Goal: Information Seeking & Learning: Compare options

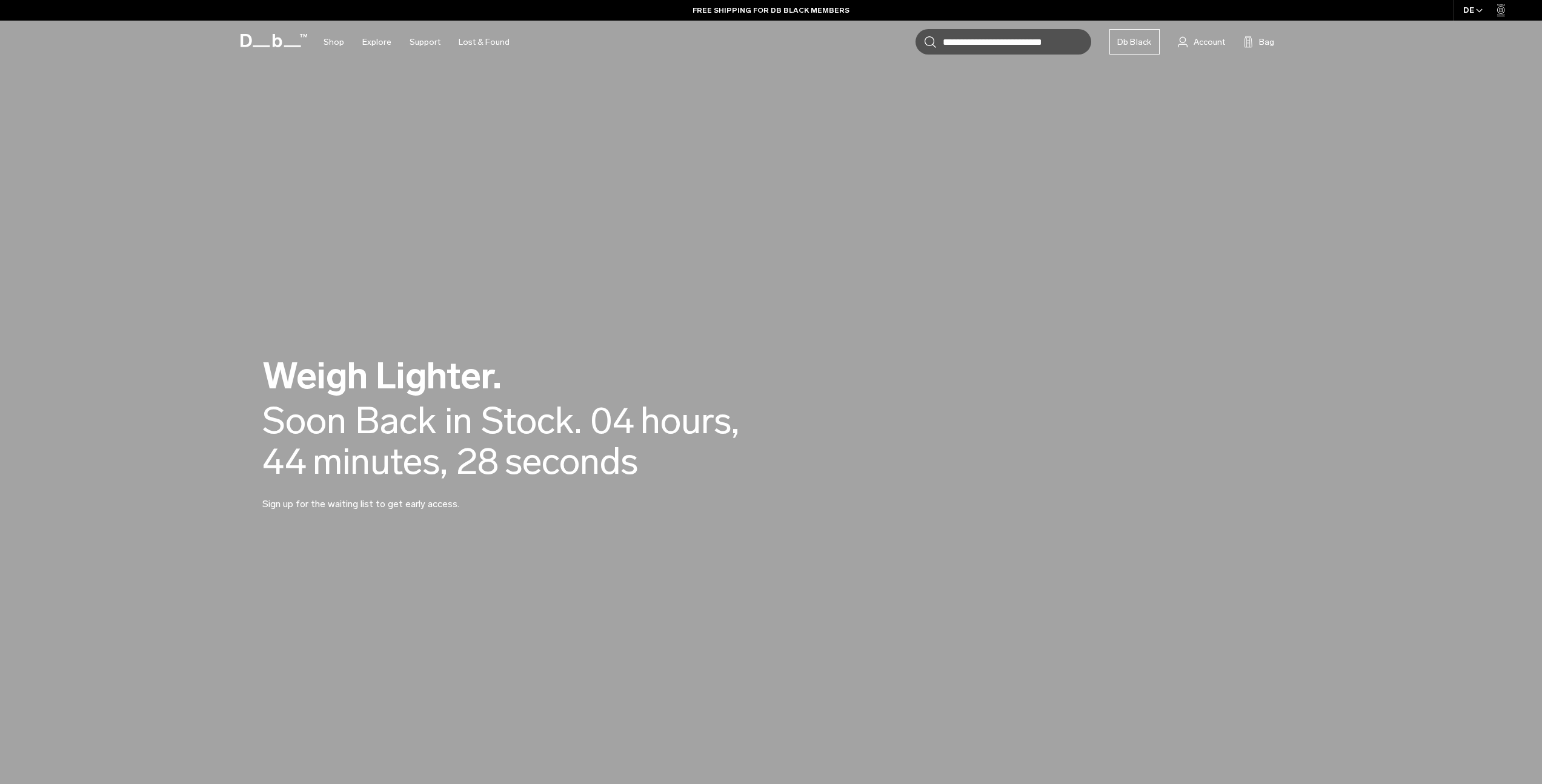
click at [535, 416] on div "Soon Back in Stock." at bounding box center [422, 421] width 319 height 40
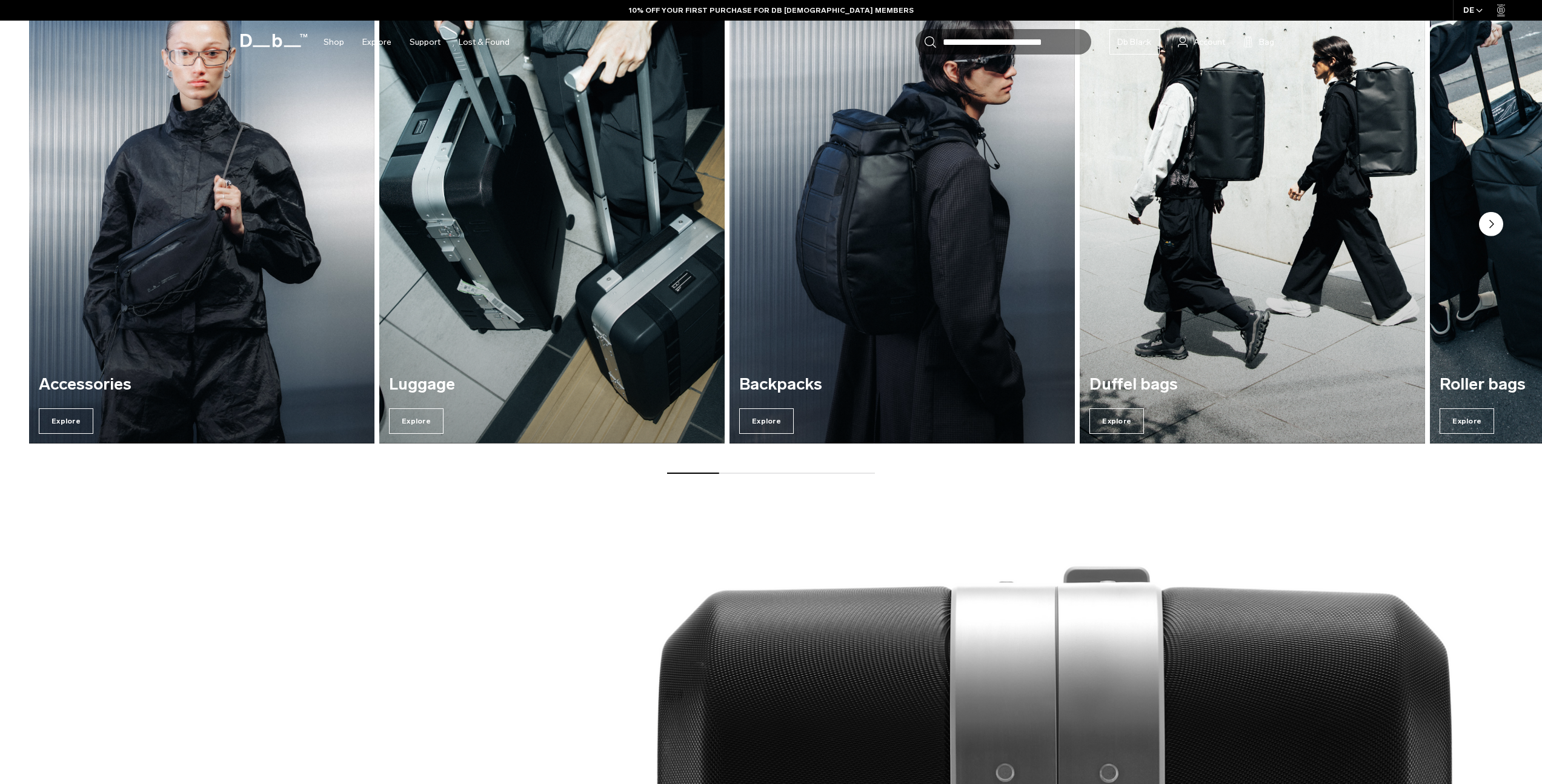
scroll to position [912, 0]
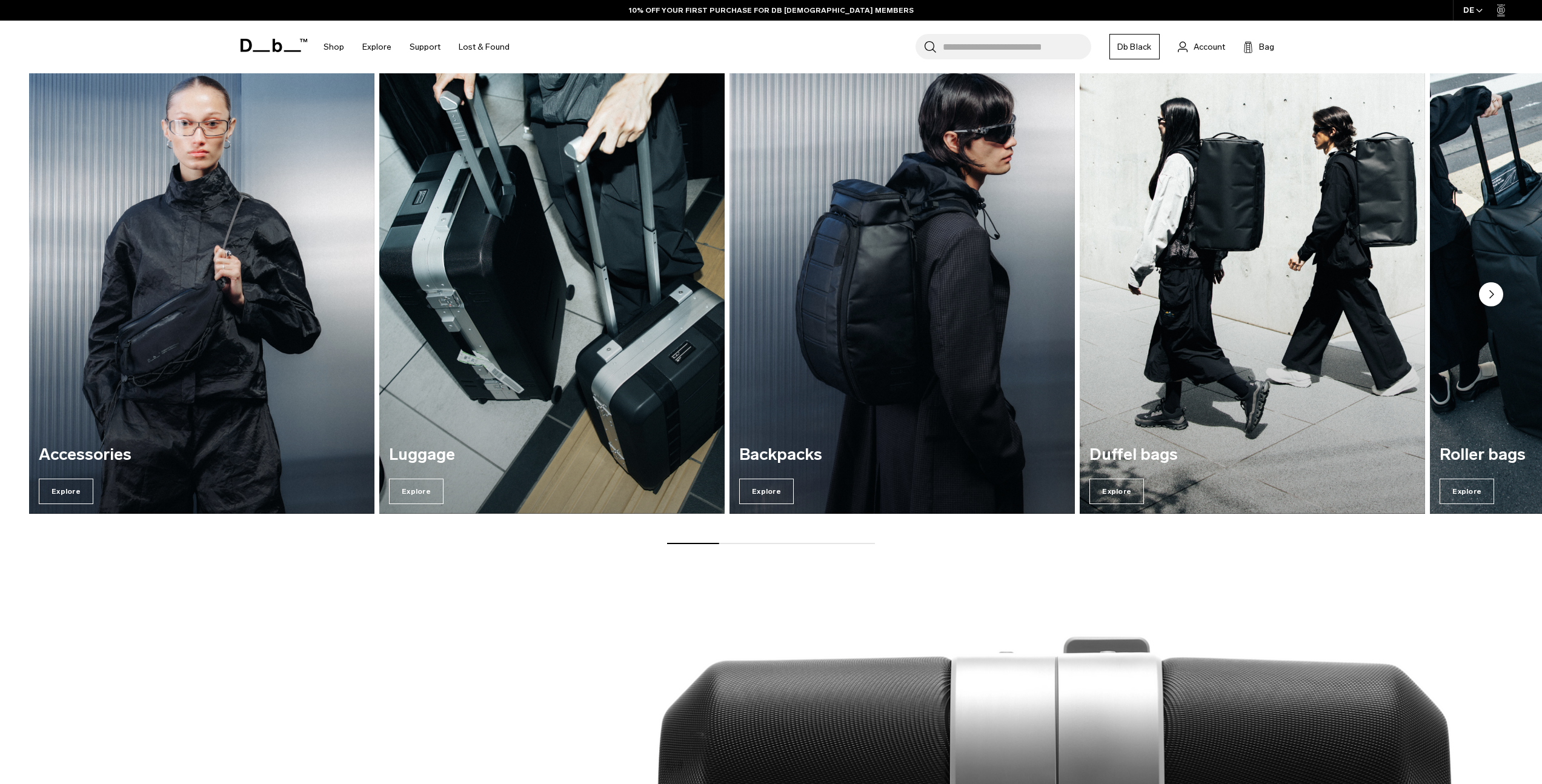
click at [1494, 289] on circle "Next slide" at bounding box center [1491, 294] width 24 height 24
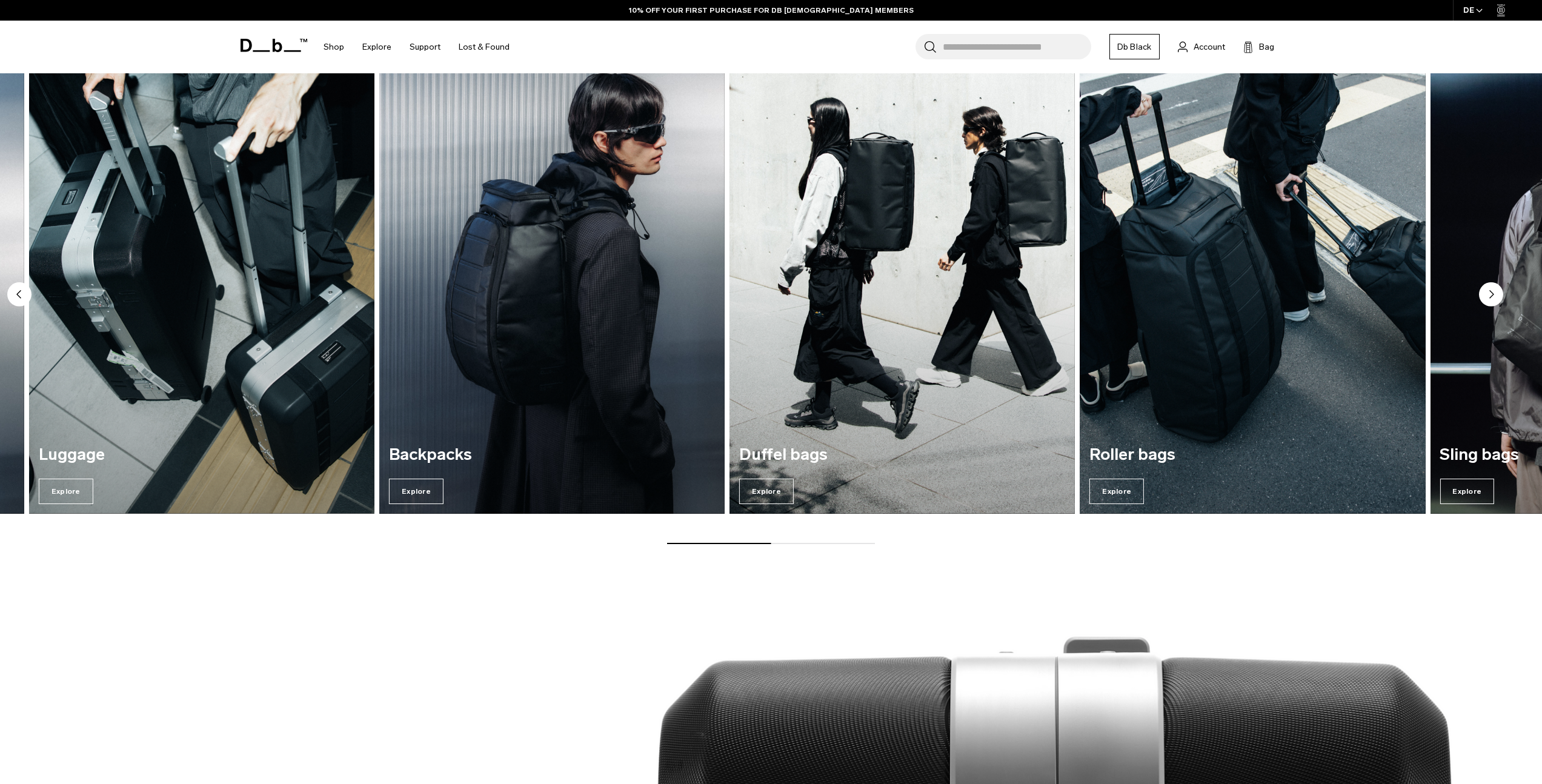
click at [1495, 289] on circle "Next slide" at bounding box center [1491, 294] width 24 height 24
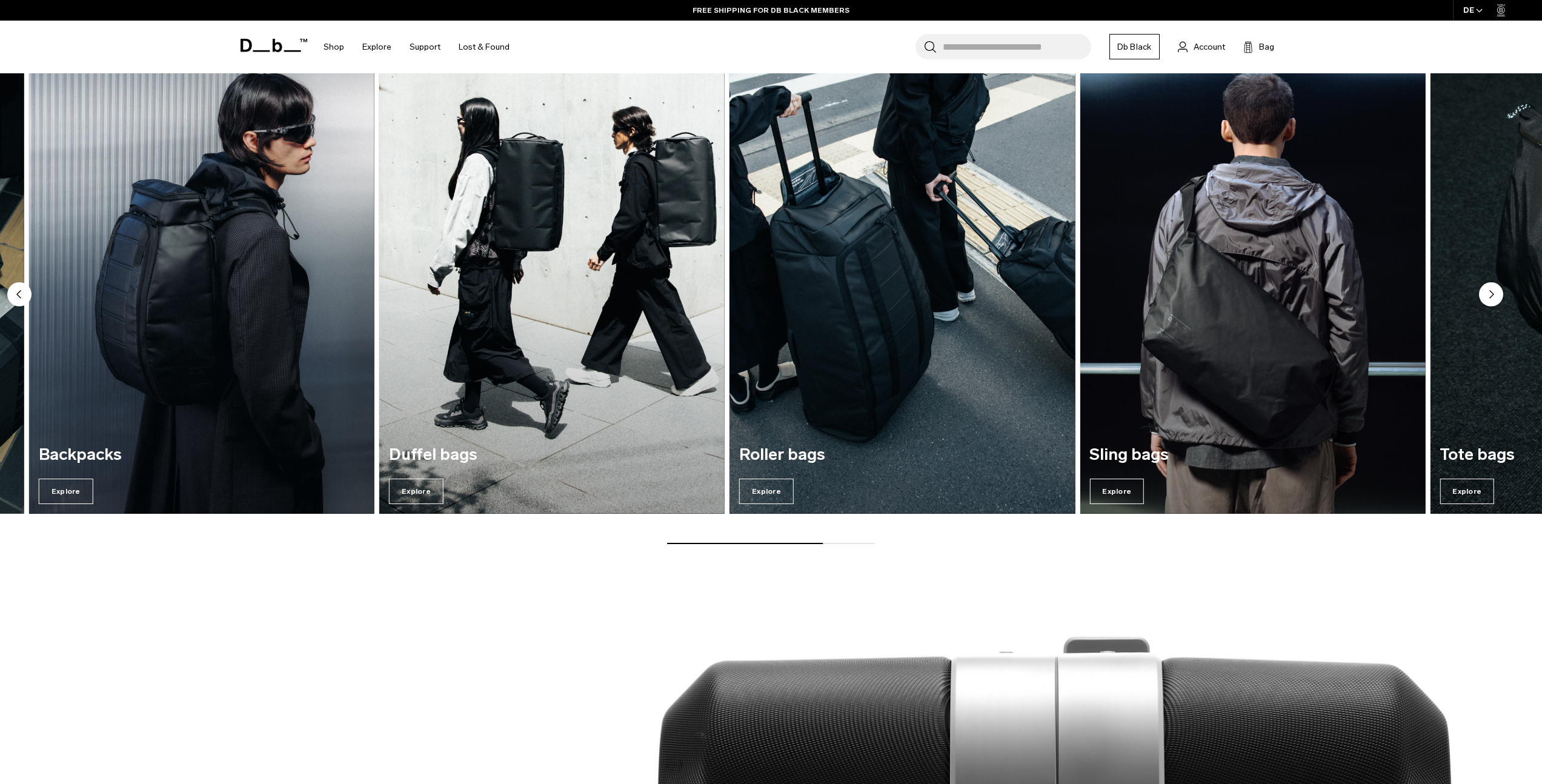
click at [1495, 289] on circle "Next slide" at bounding box center [1491, 294] width 24 height 24
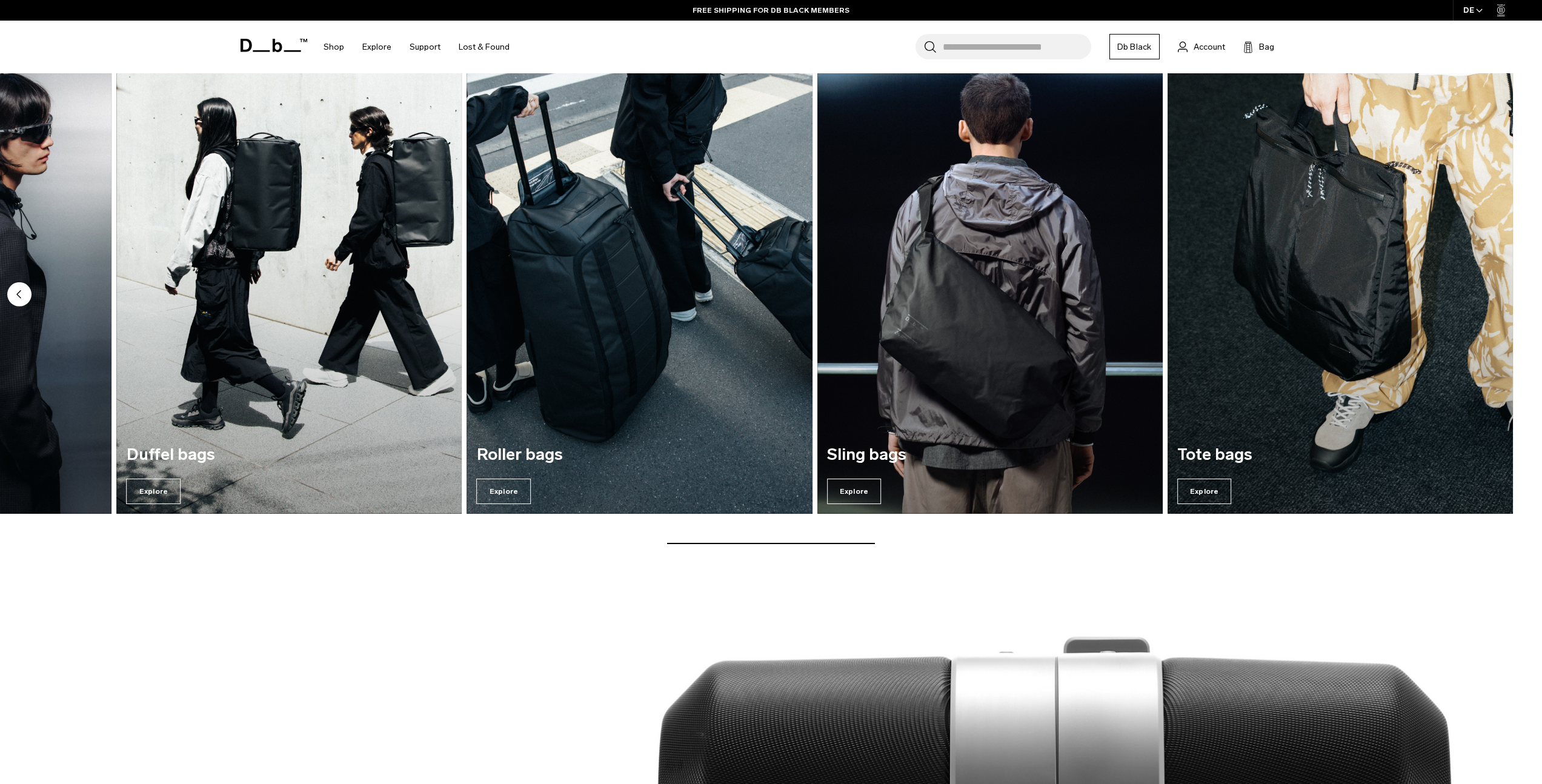
click at [1495, 289] on img "7 / 7" at bounding box center [1340, 280] width 345 height 467
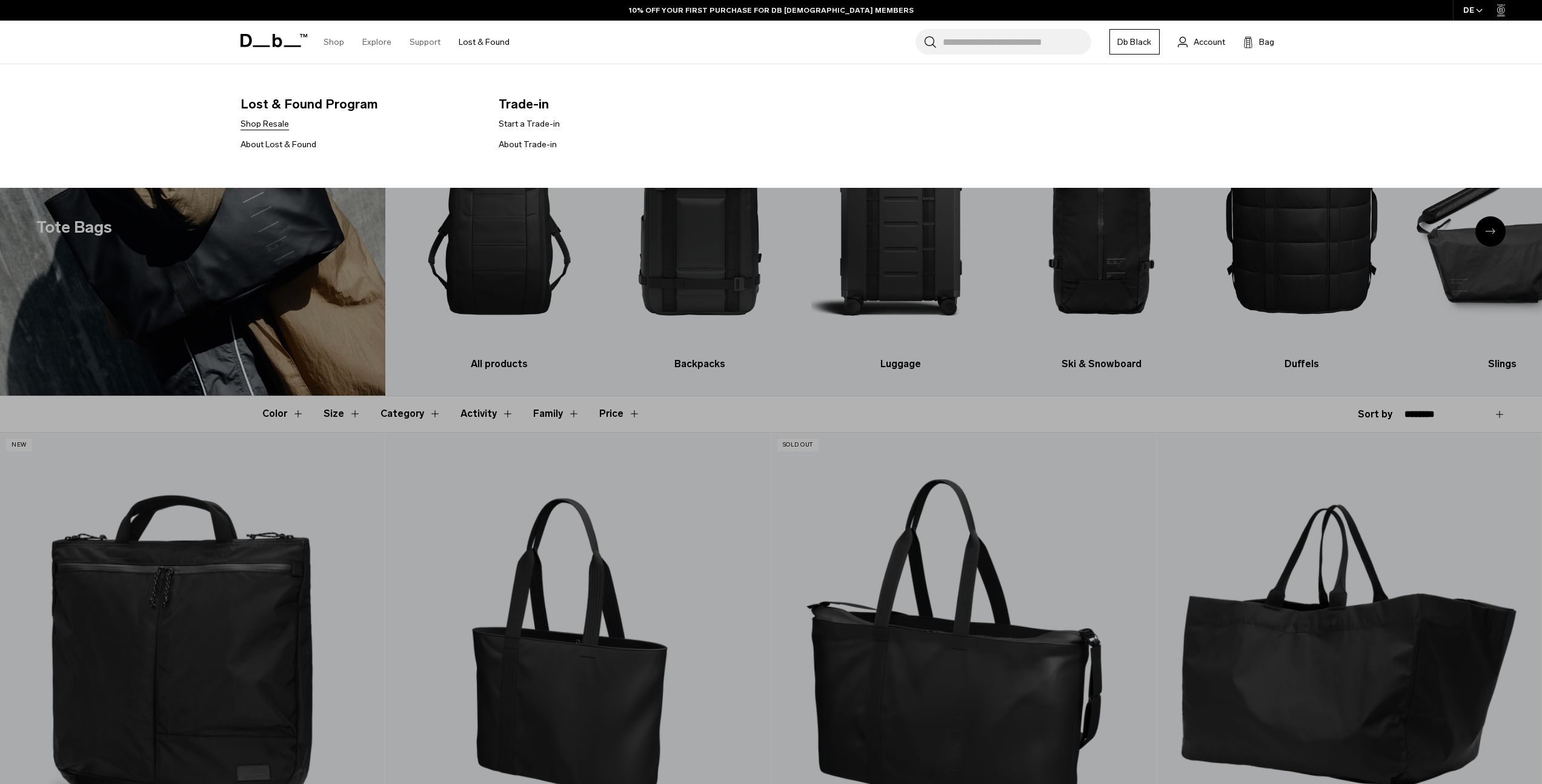
click at [283, 122] on link "Shop Resale" at bounding box center [264, 124] width 48 height 13
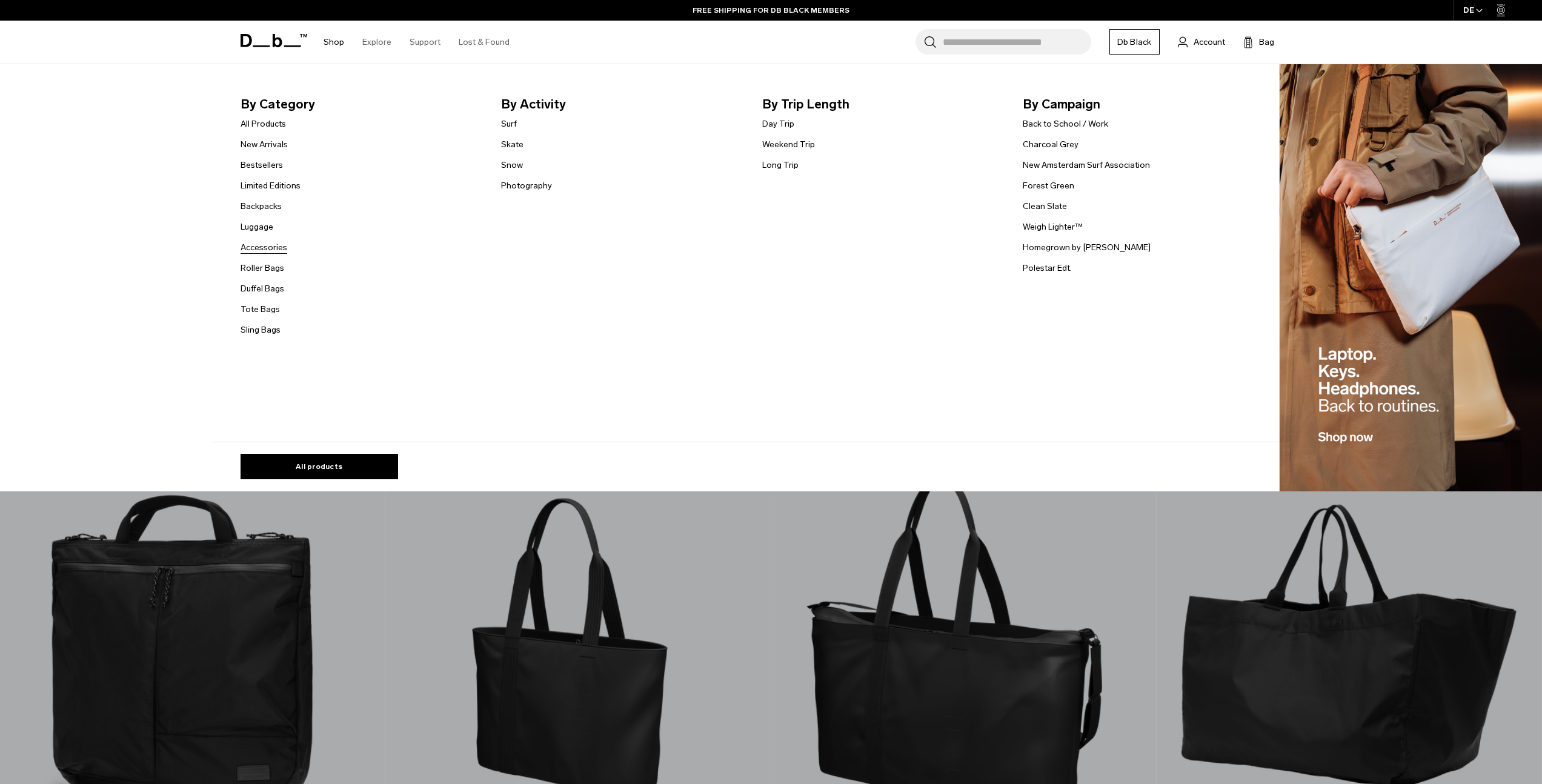
click at [280, 249] on link "Accessories" at bounding box center [264, 247] width 47 height 13
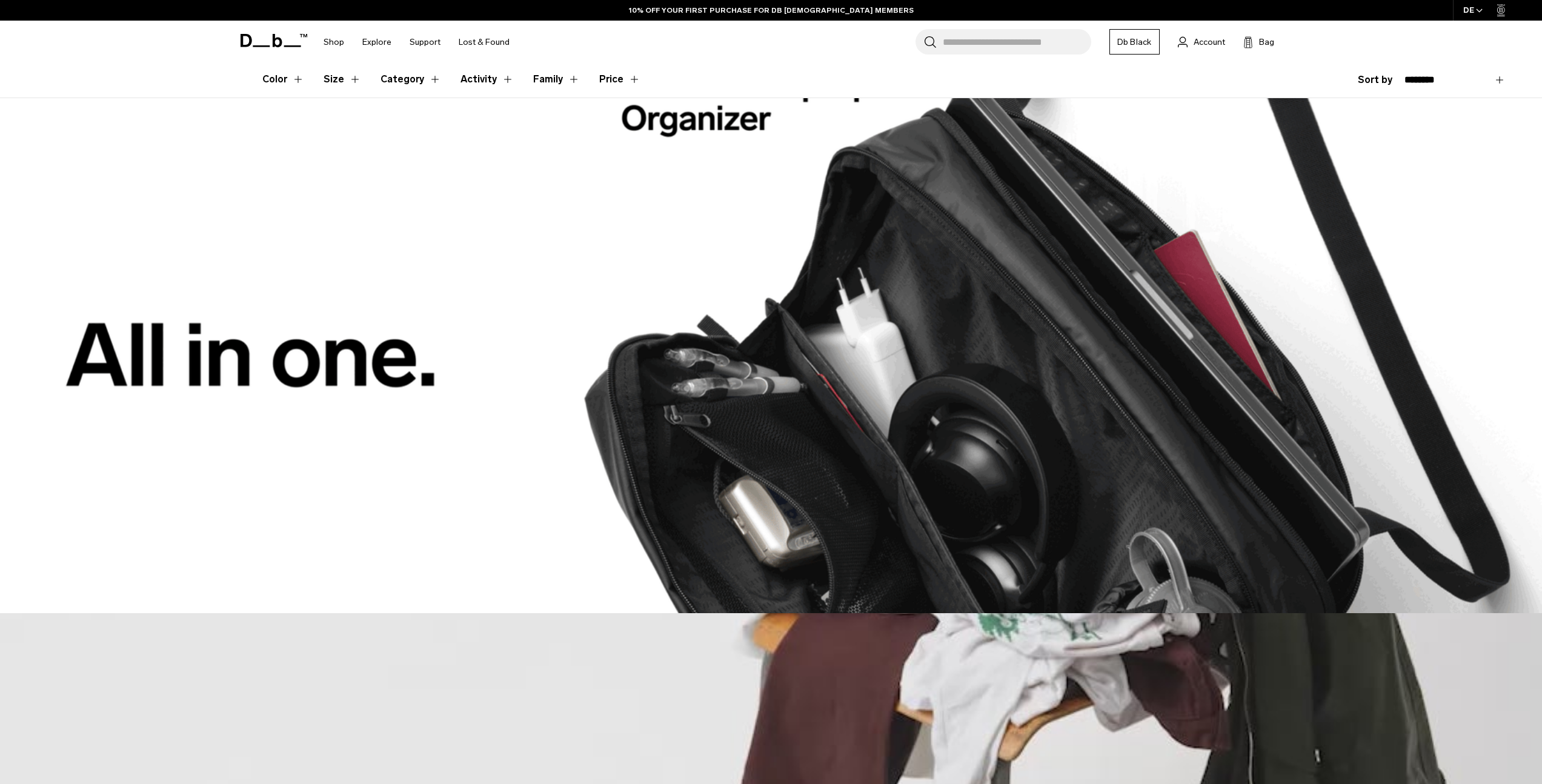
scroll to position [292, 0]
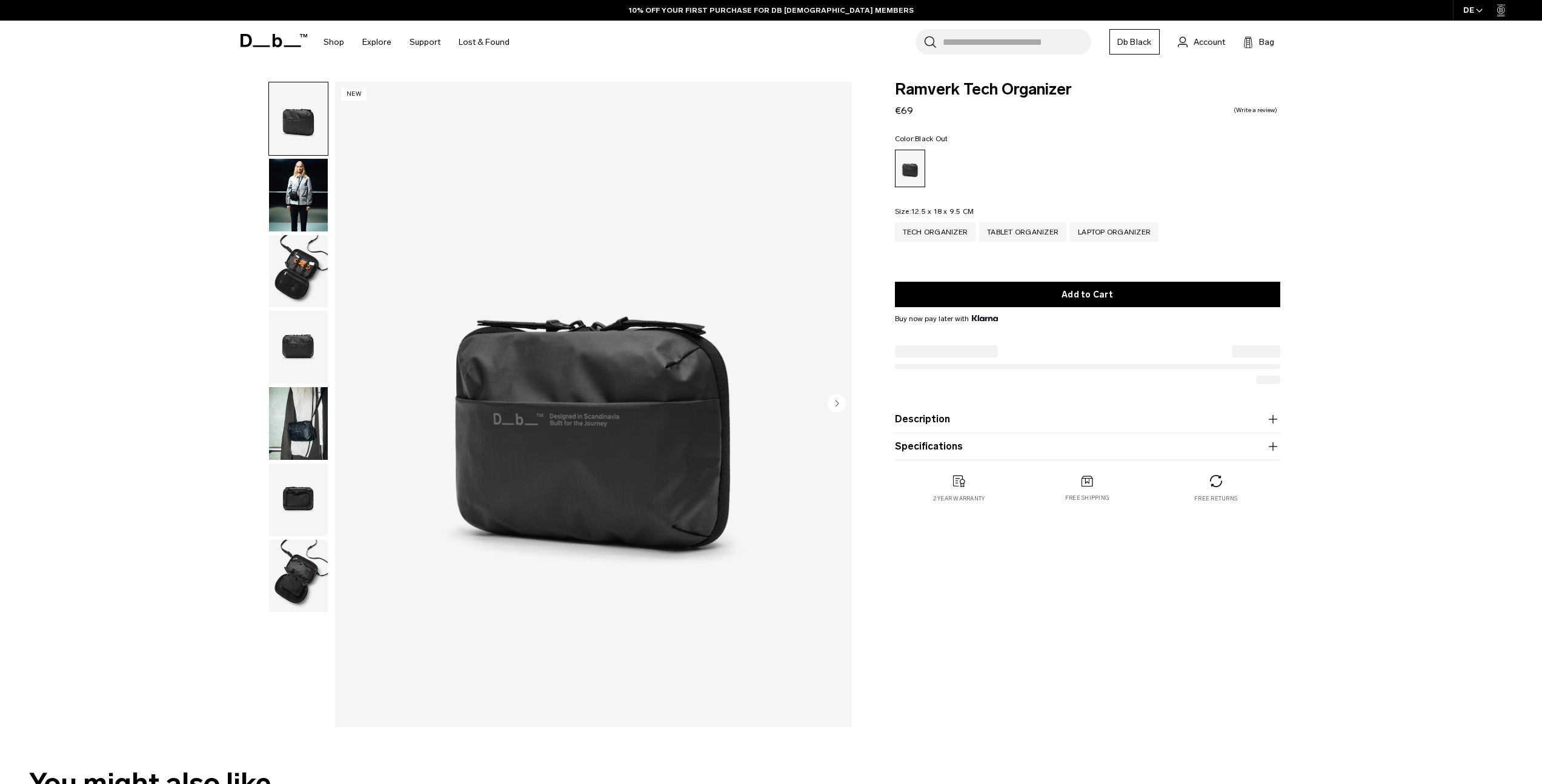
click at [315, 268] on img "button" at bounding box center [298, 272] width 59 height 73
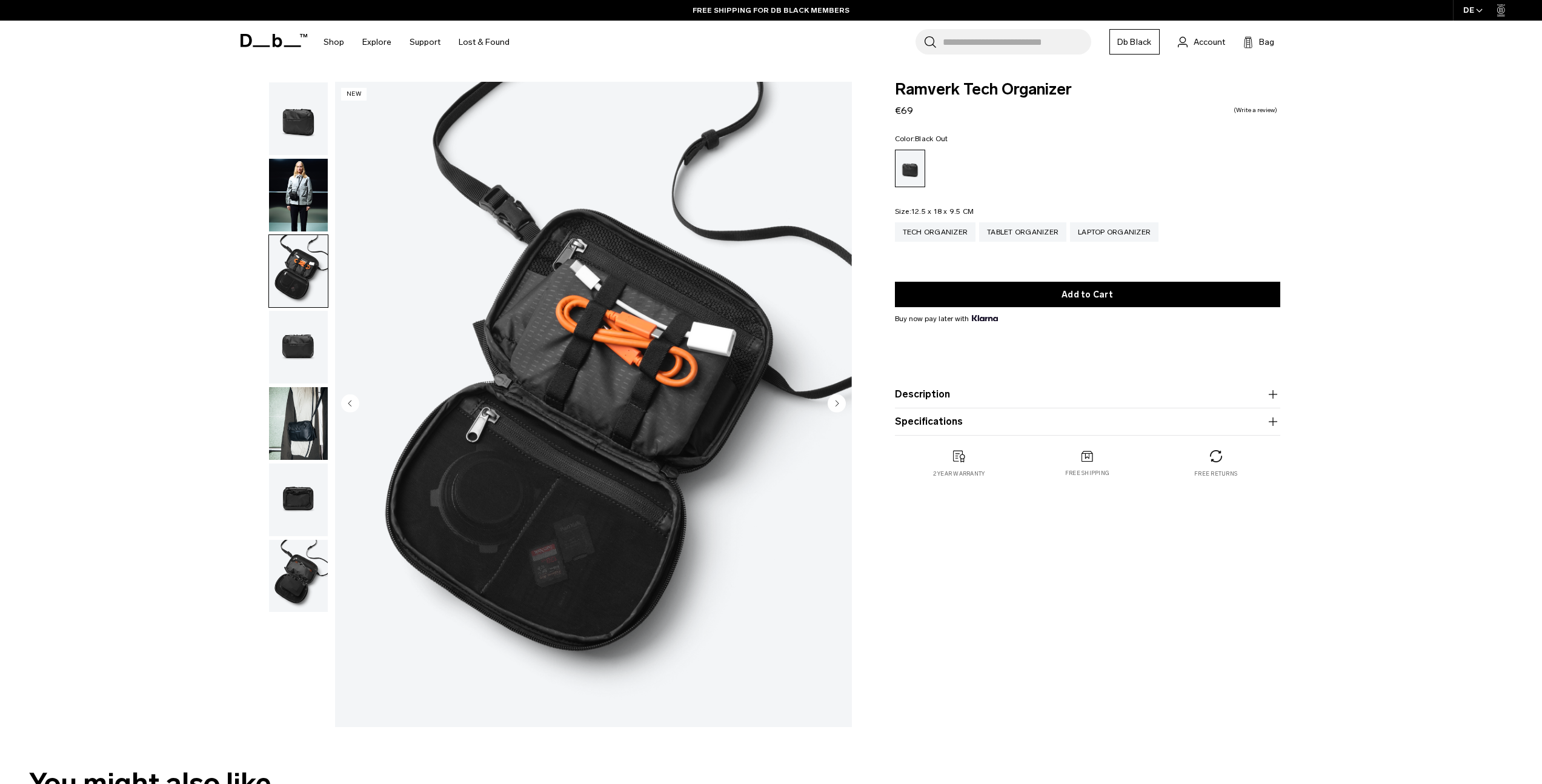
click at [311, 213] on img "button" at bounding box center [298, 195] width 59 height 73
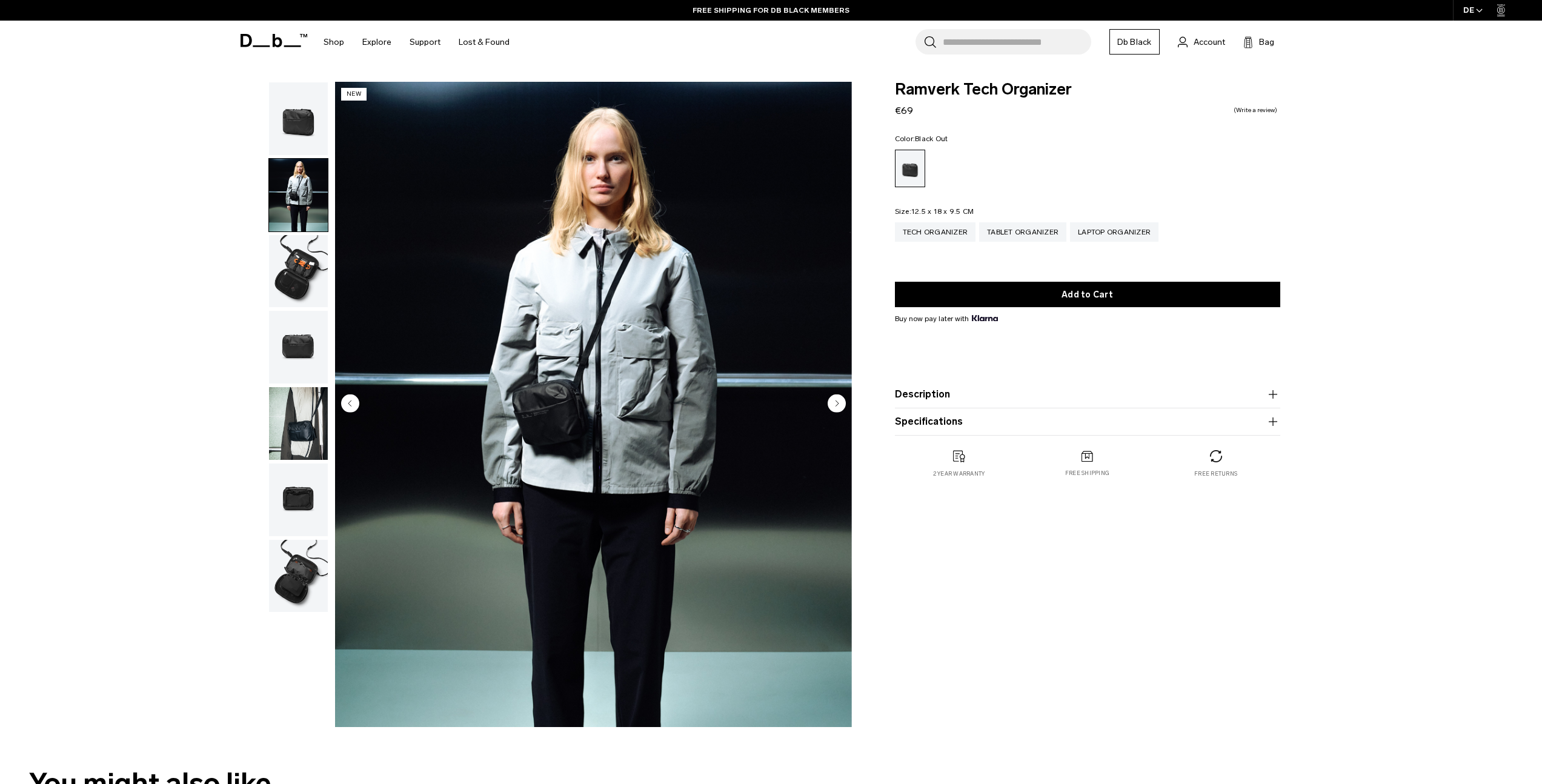
click at [295, 143] on img "button" at bounding box center [298, 118] width 59 height 73
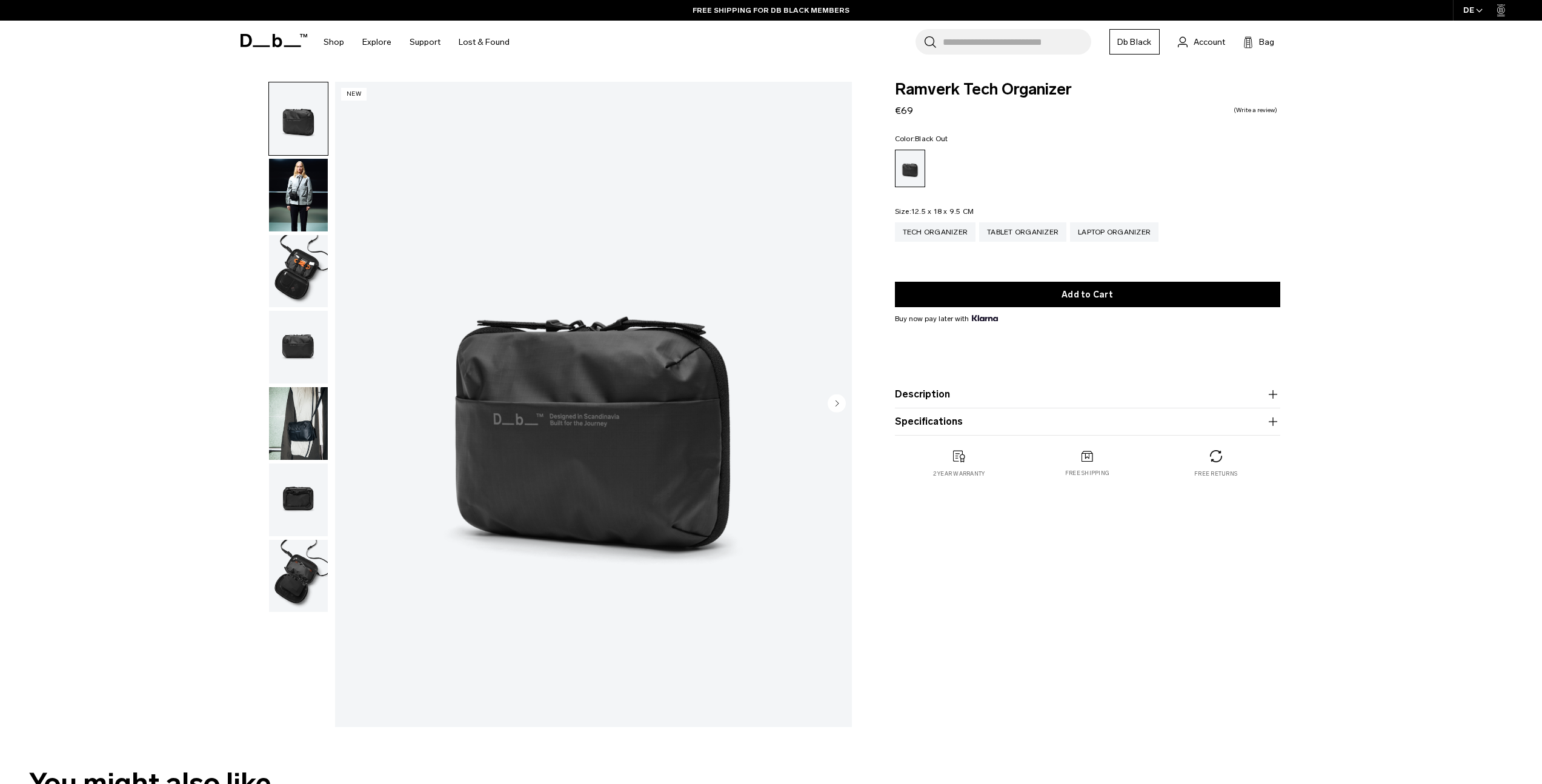
click at [313, 421] on img "button" at bounding box center [298, 423] width 59 height 73
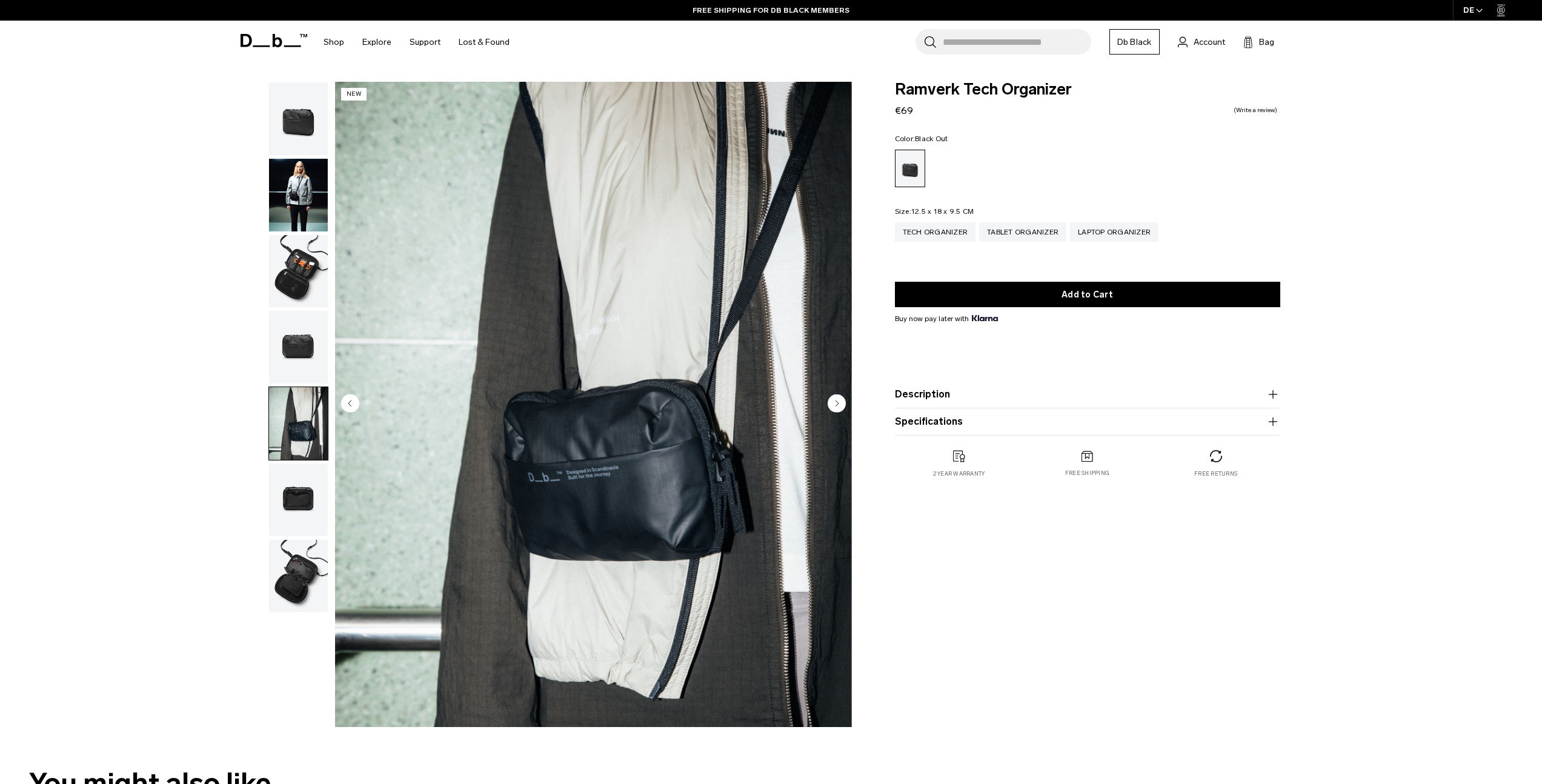
click at [308, 562] on img "button" at bounding box center [298, 576] width 59 height 73
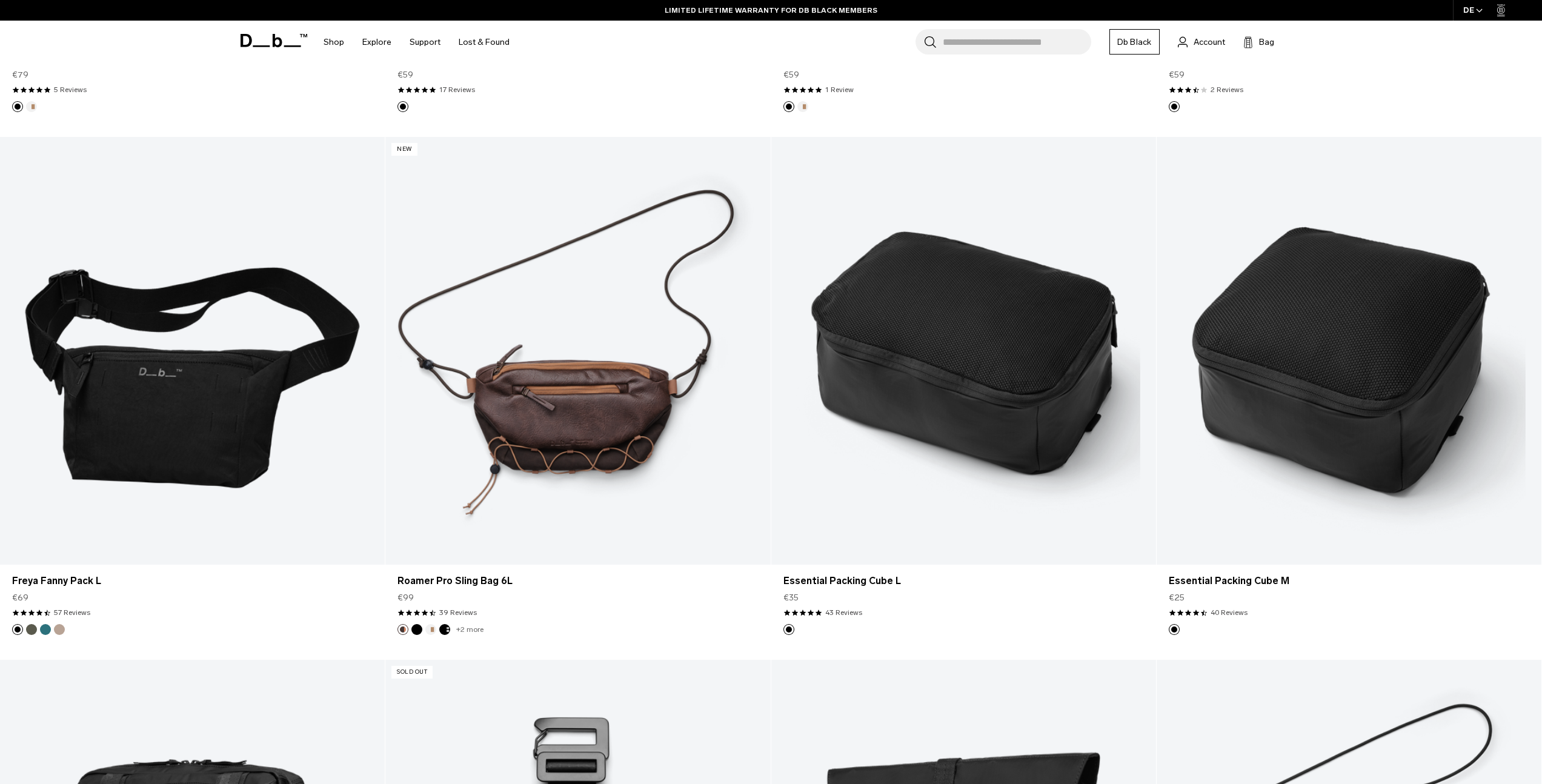
scroll to position [2834, 0]
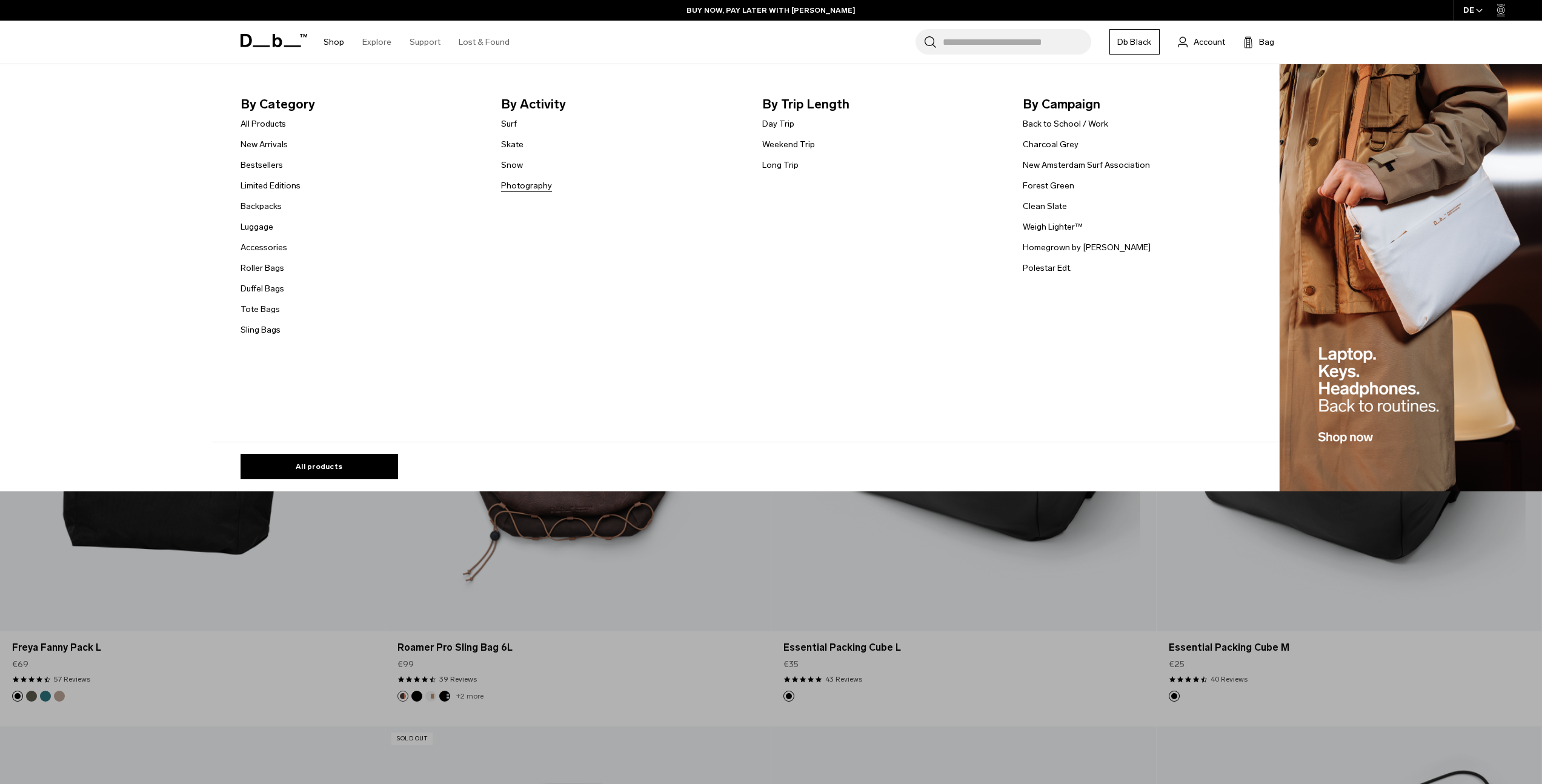
click at [531, 187] on link "Photography" at bounding box center [526, 185] width 51 height 13
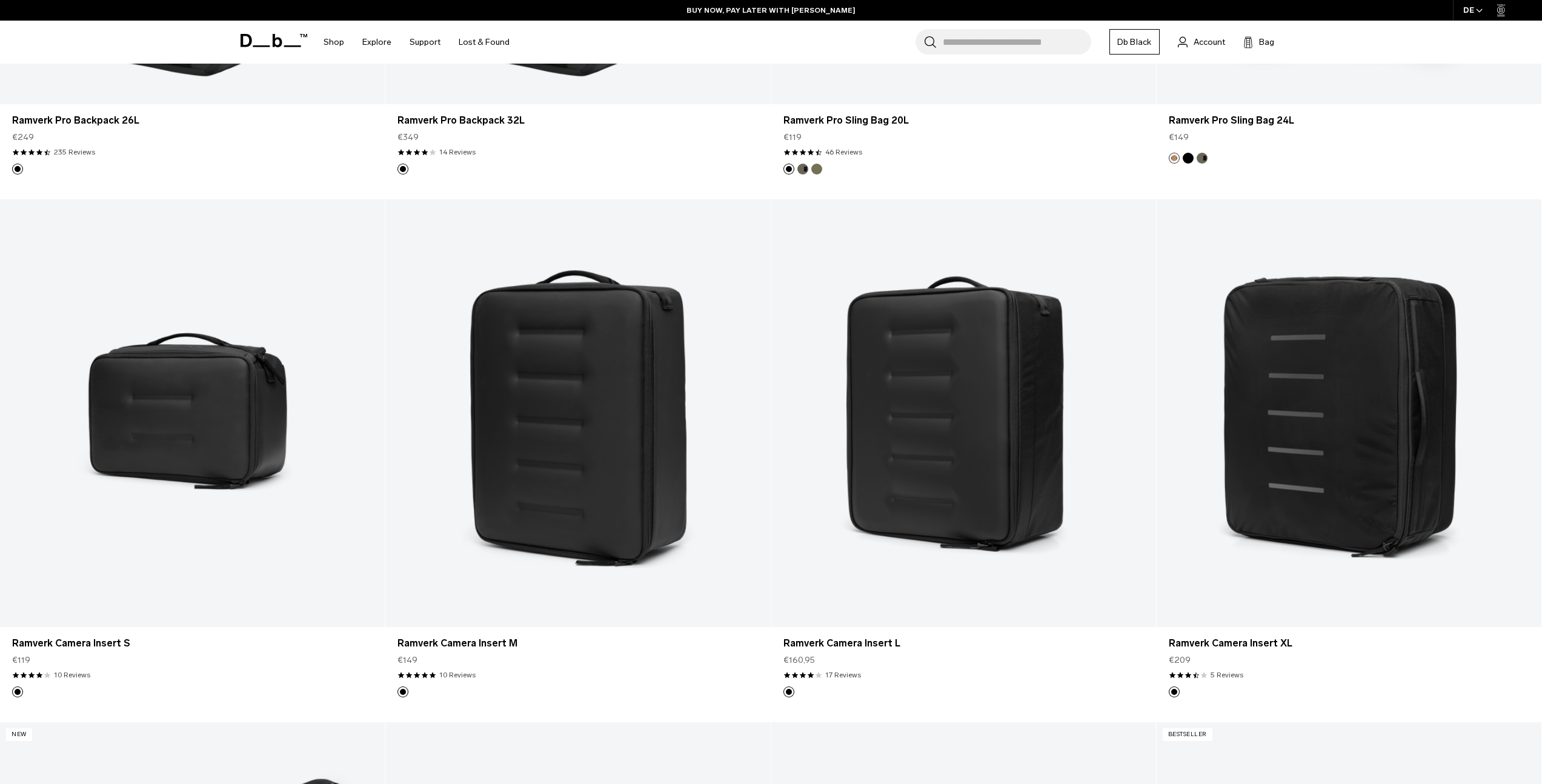
scroll to position [701, 0]
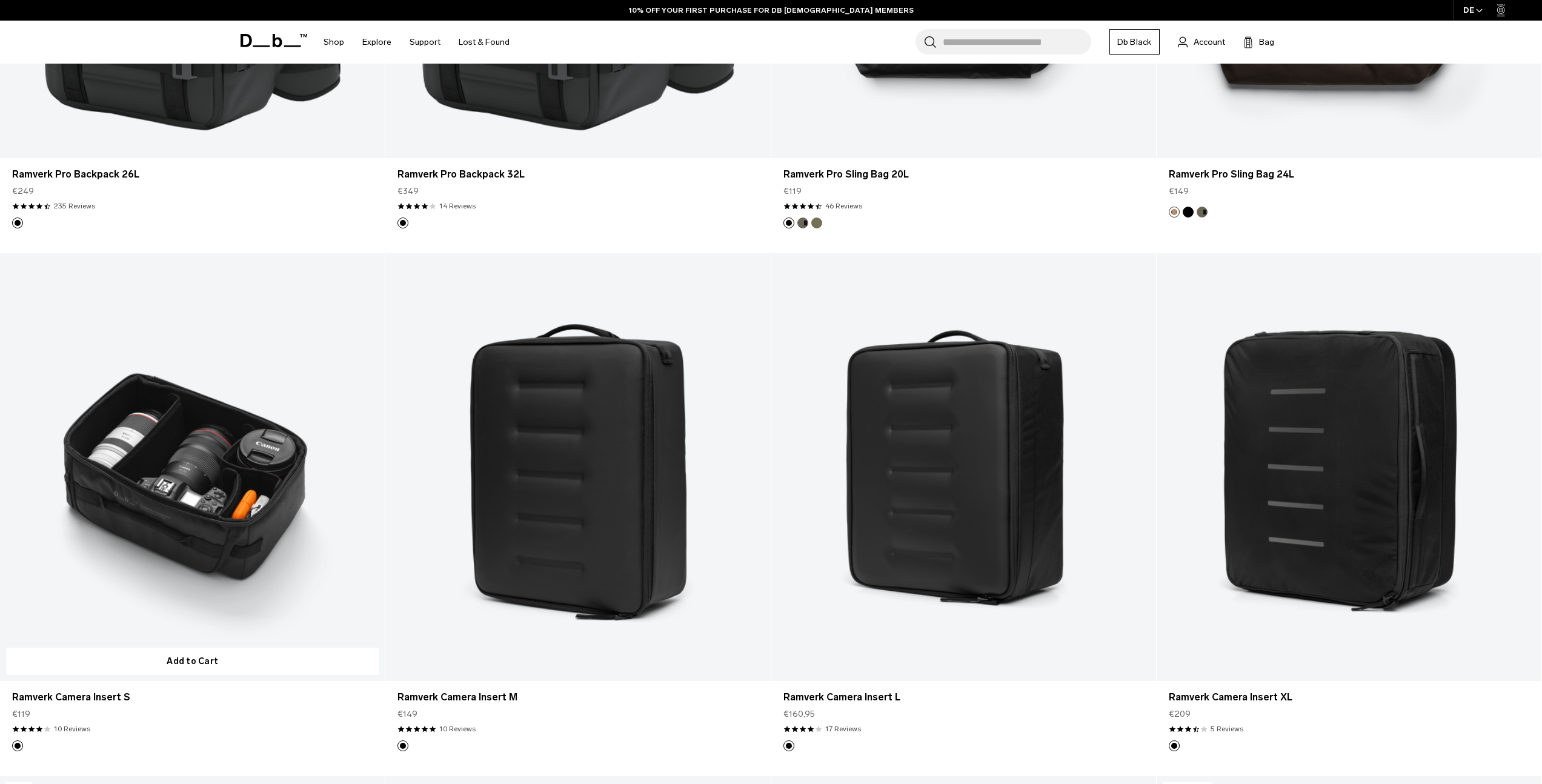
click at [190, 524] on link "Ramverk Camera Insert S" at bounding box center [192, 467] width 384 height 428
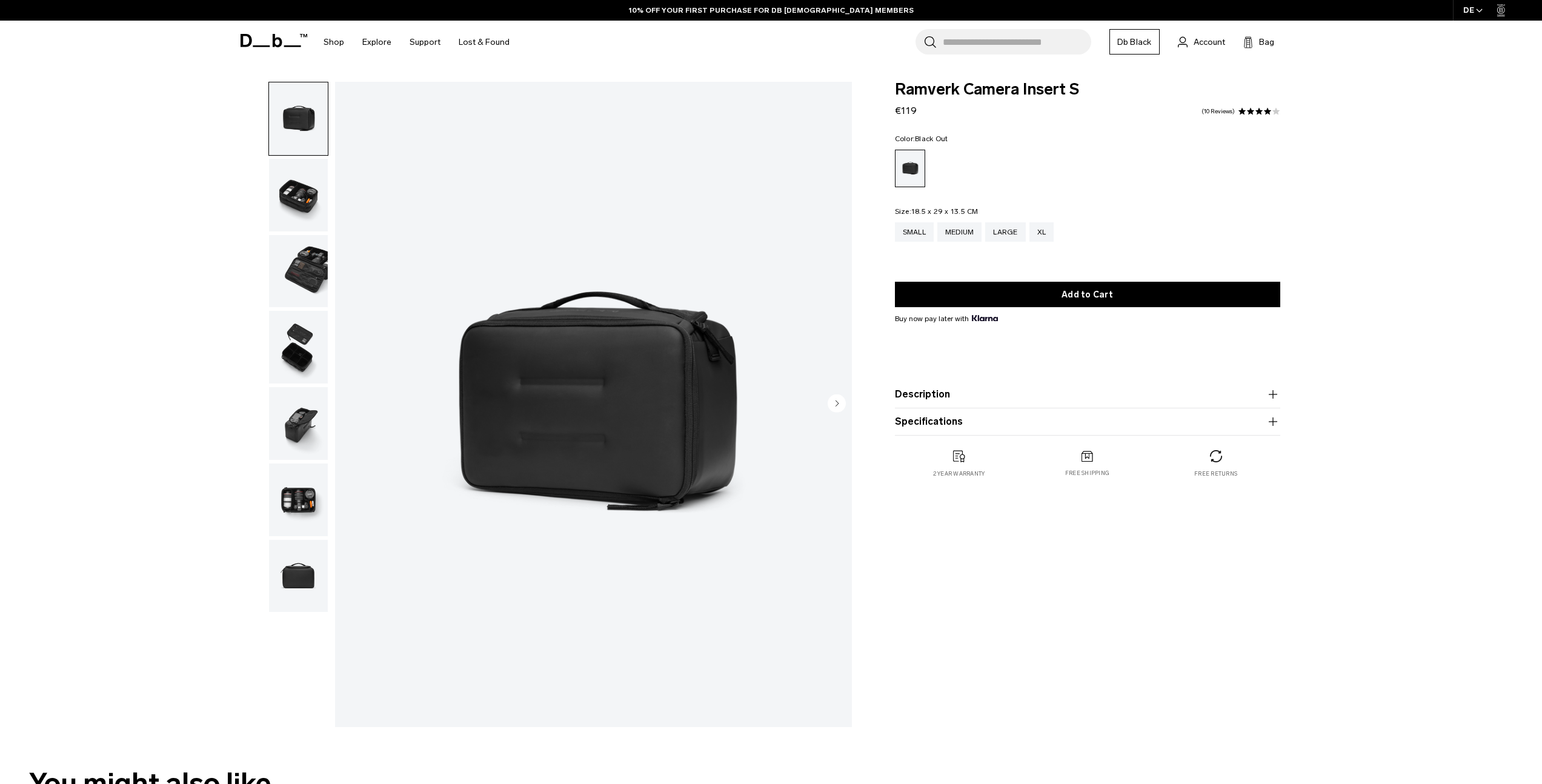
click at [302, 200] on img "button" at bounding box center [298, 195] width 59 height 73
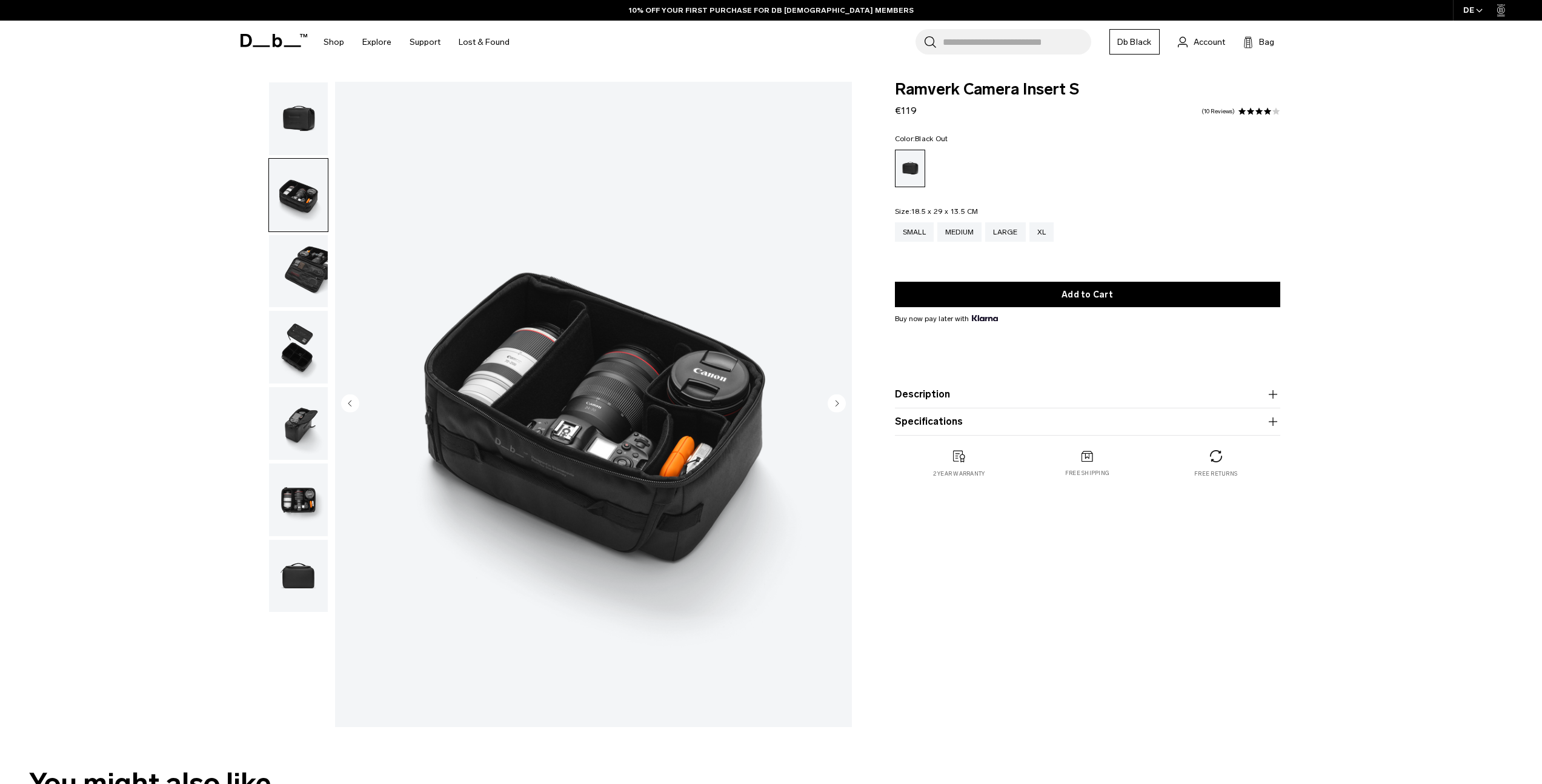
click at [301, 267] on img "button" at bounding box center [298, 272] width 59 height 73
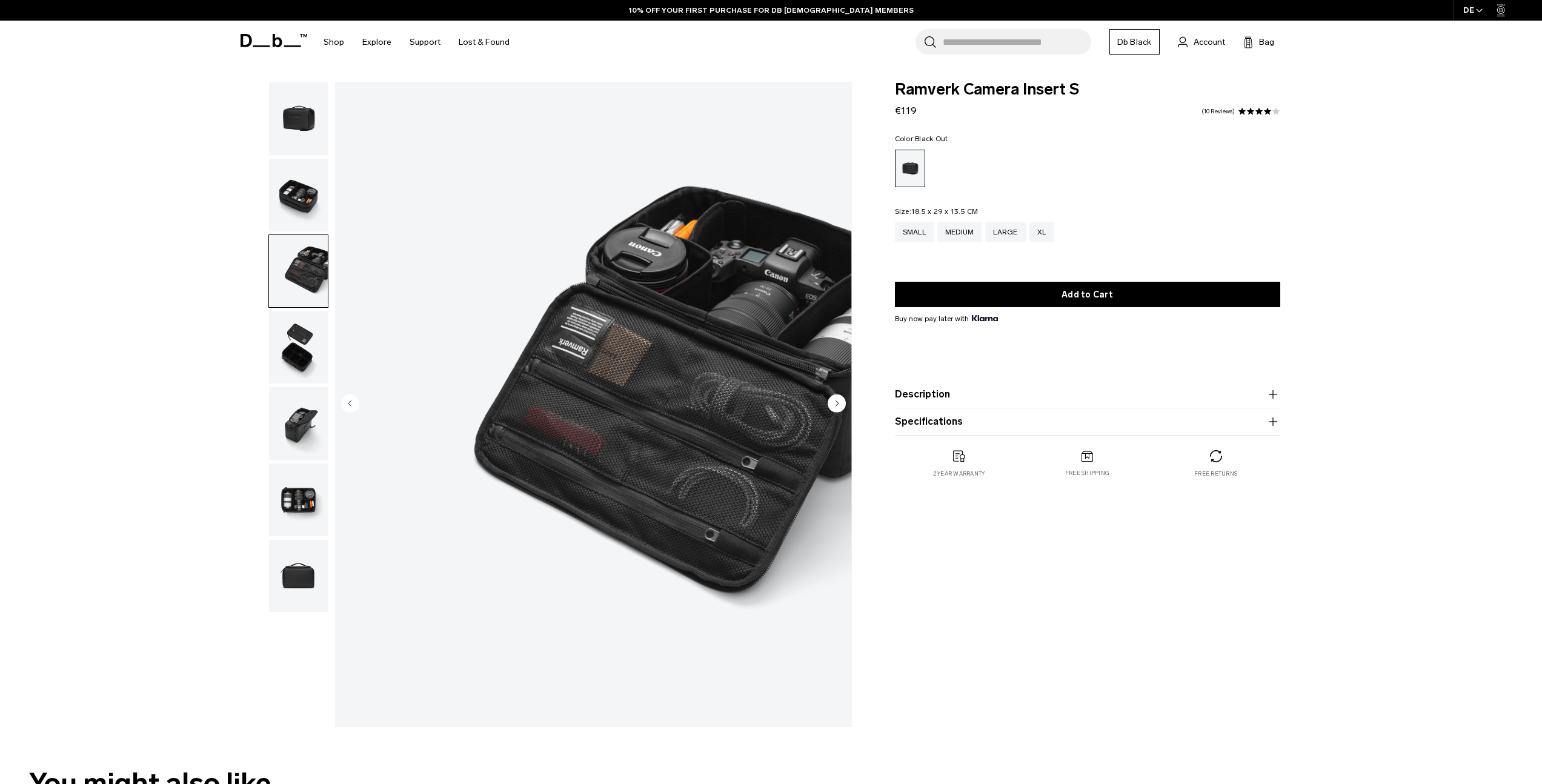
click at [318, 340] on img "button" at bounding box center [298, 347] width 59 height 73
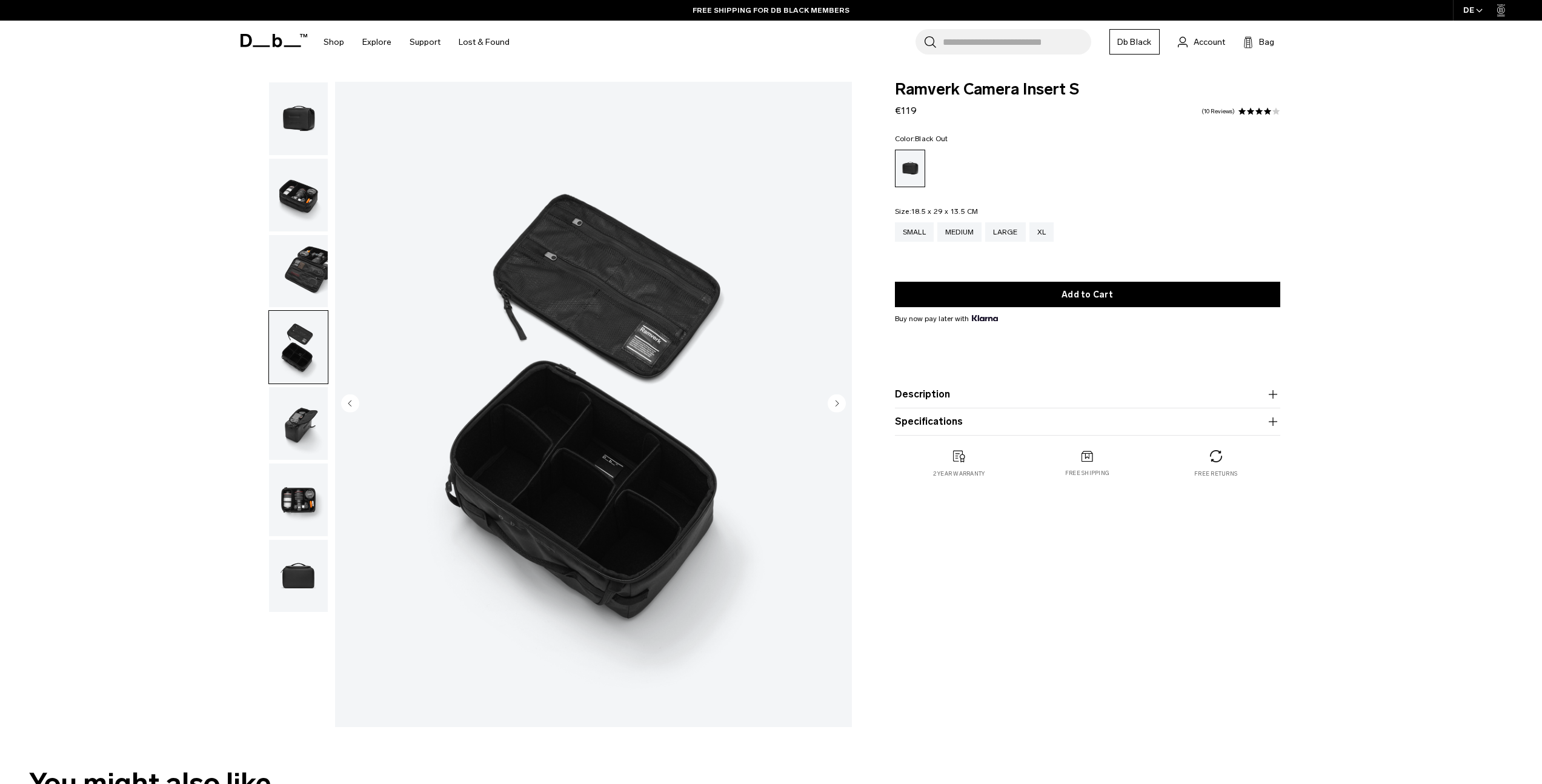
click at [305, 226] on img "button" at bounding box center [298, 195] width 59 height 73
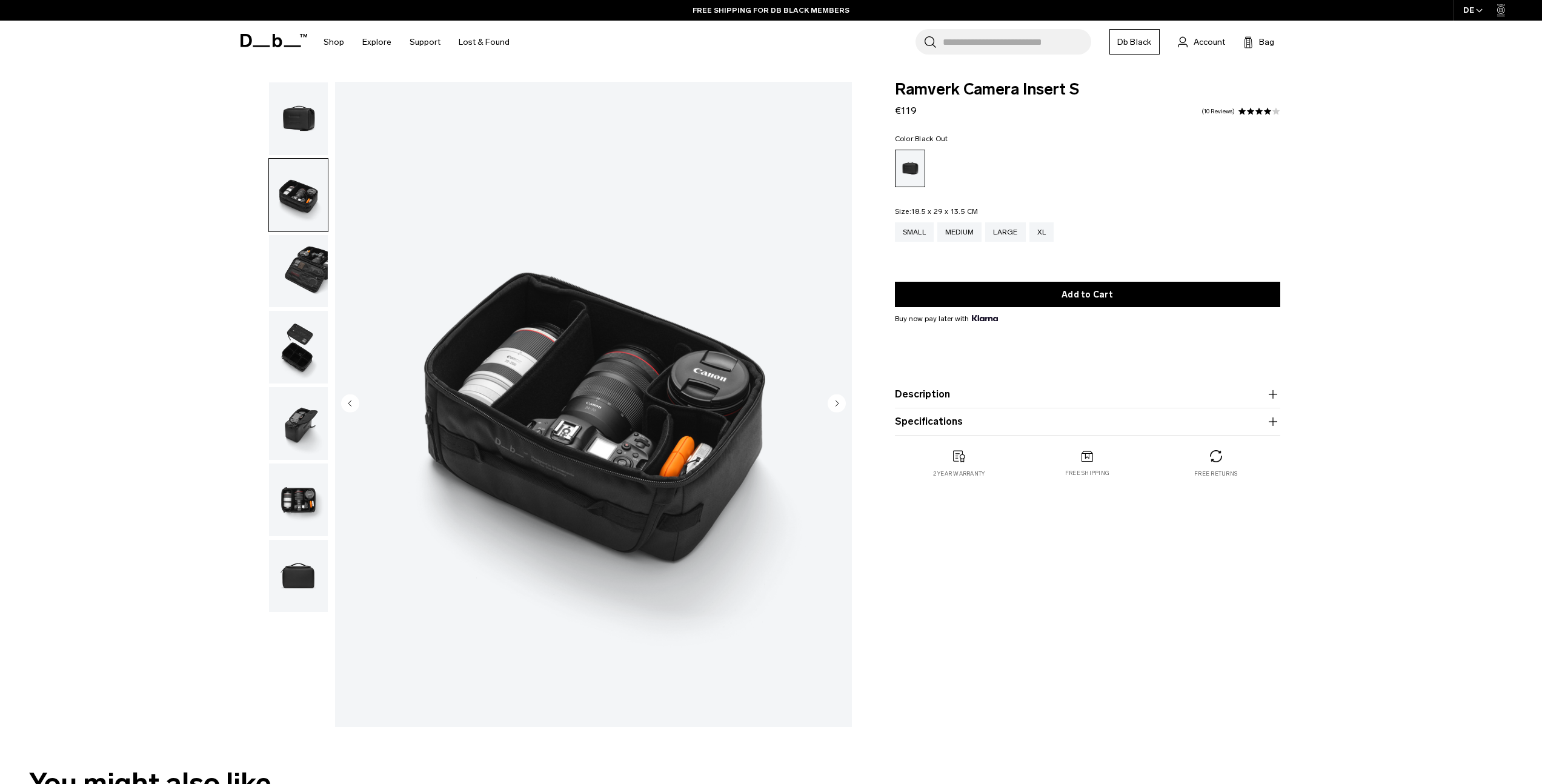
click at [301, 271] on img "button" at bounding box center [298, 272] width 59 height 73
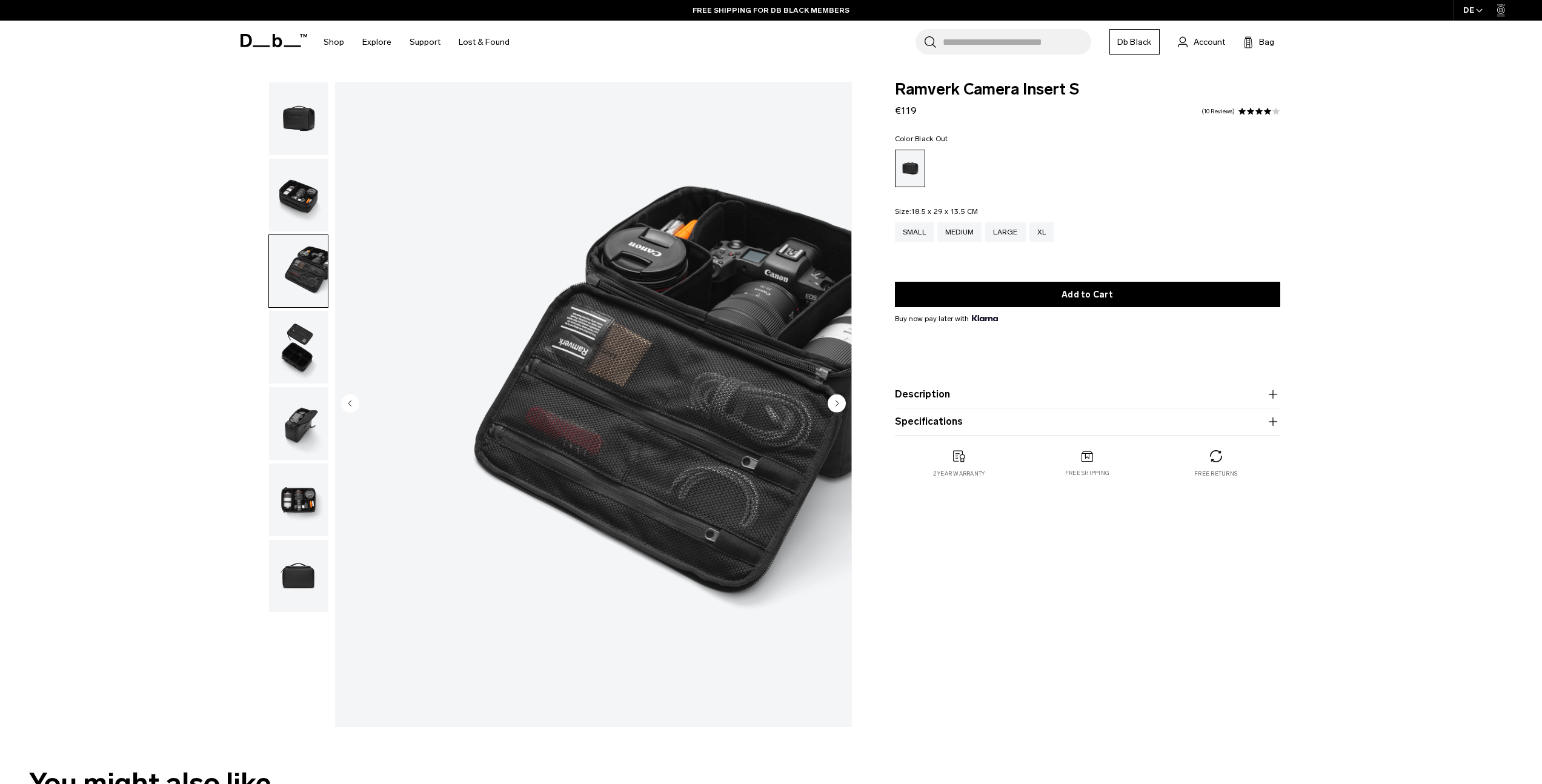
click at [284, 367] on img "button" at bounding box center [298, 347] width 59 height 73
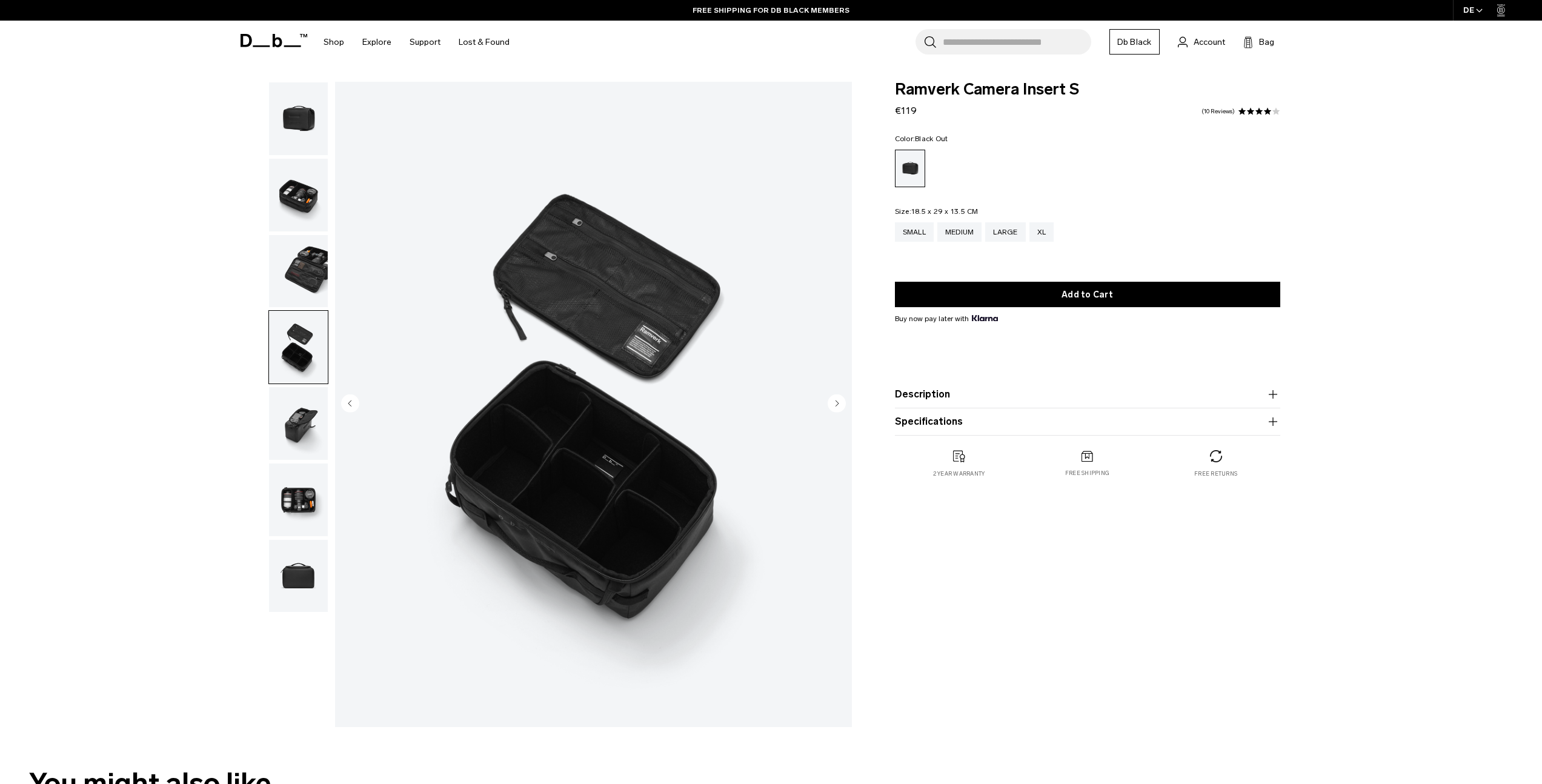
click at [310, 418] on img "button" at bounding box center [298, 423] width 59 height 73
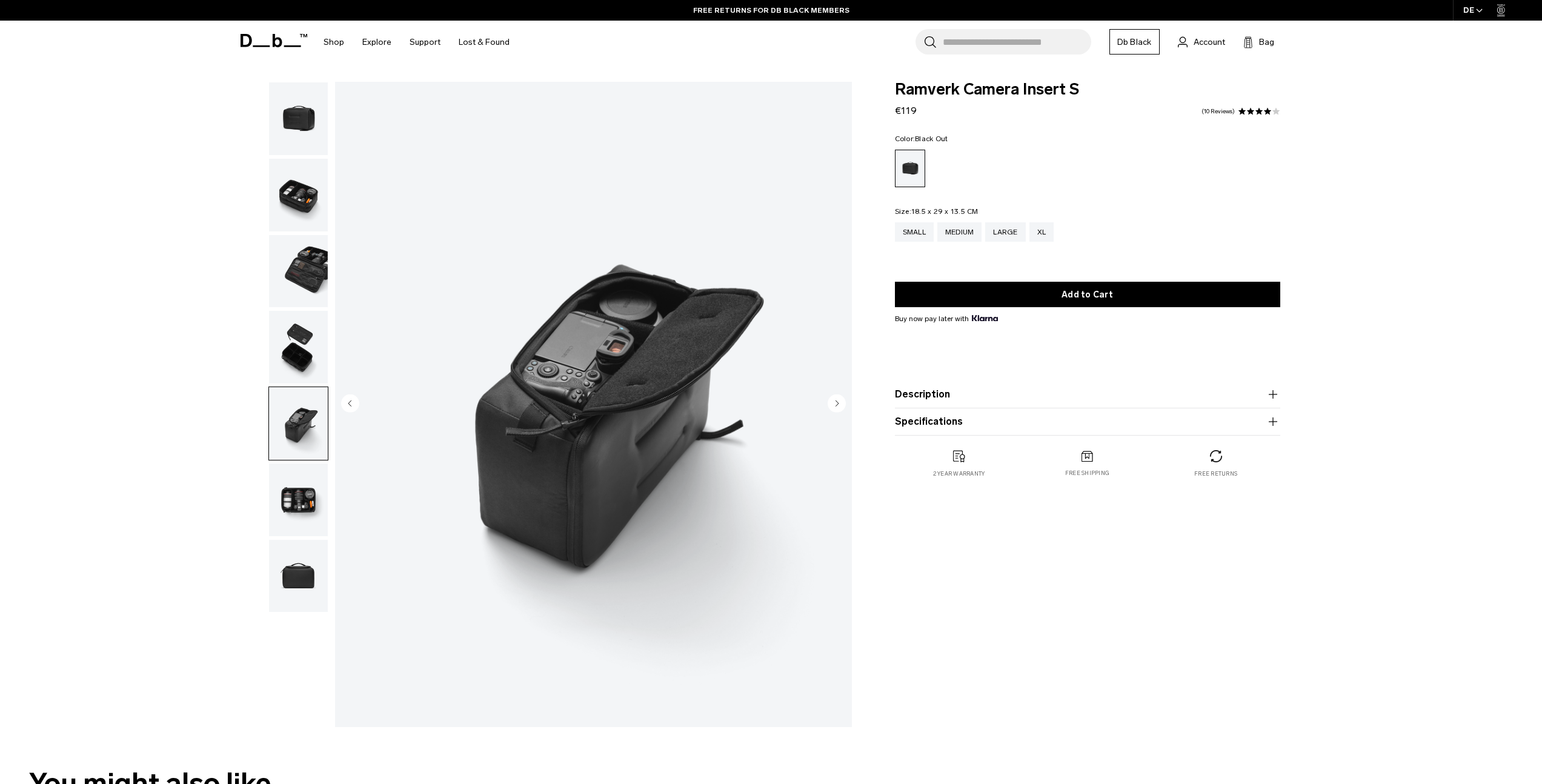
click at [318, 476] on img "button" at bounding box center [298, 500] width 59 height 73
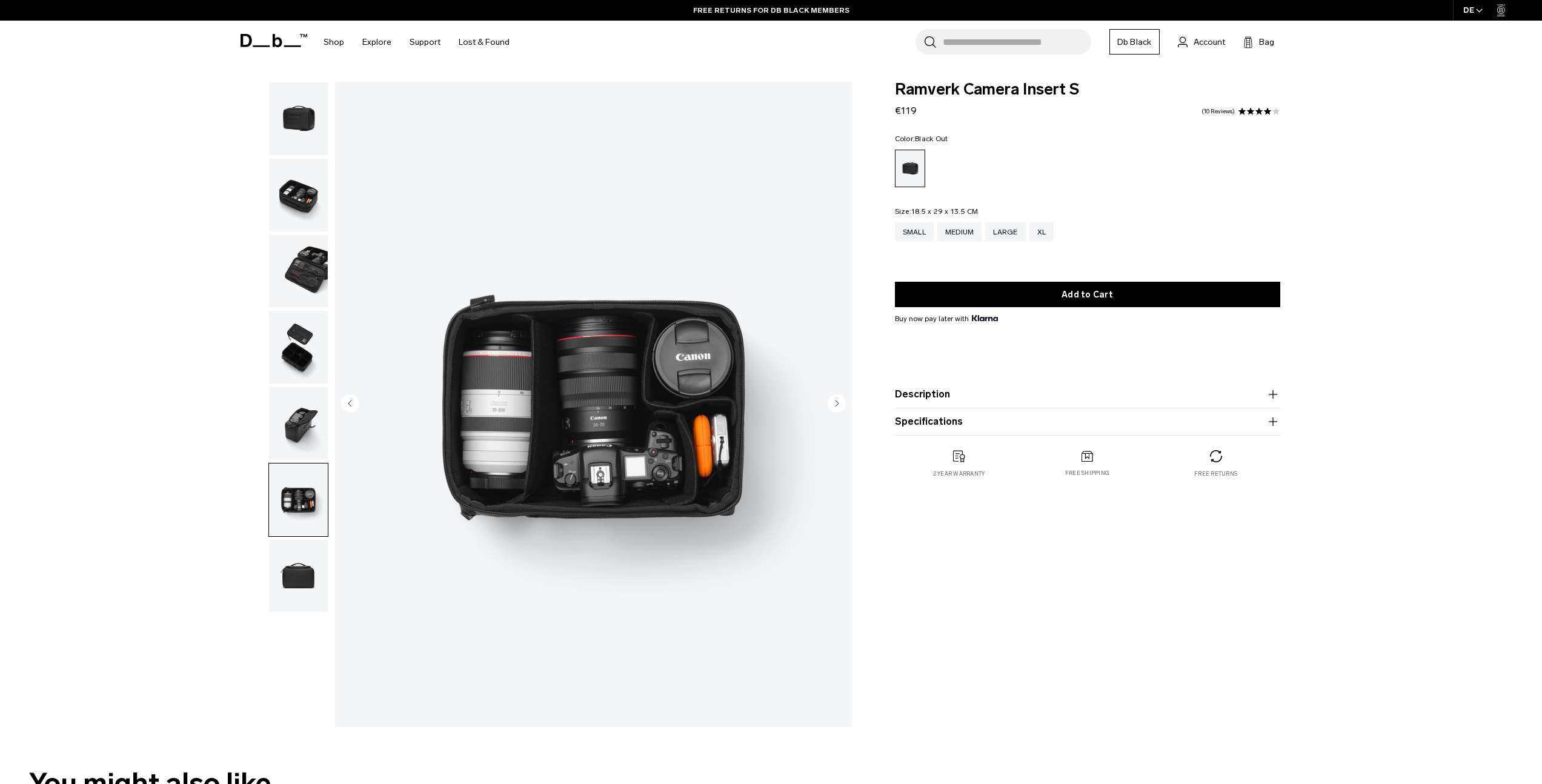
click at [311, 562] on img "button" at bounding box center [298, 576] width 59 height 73
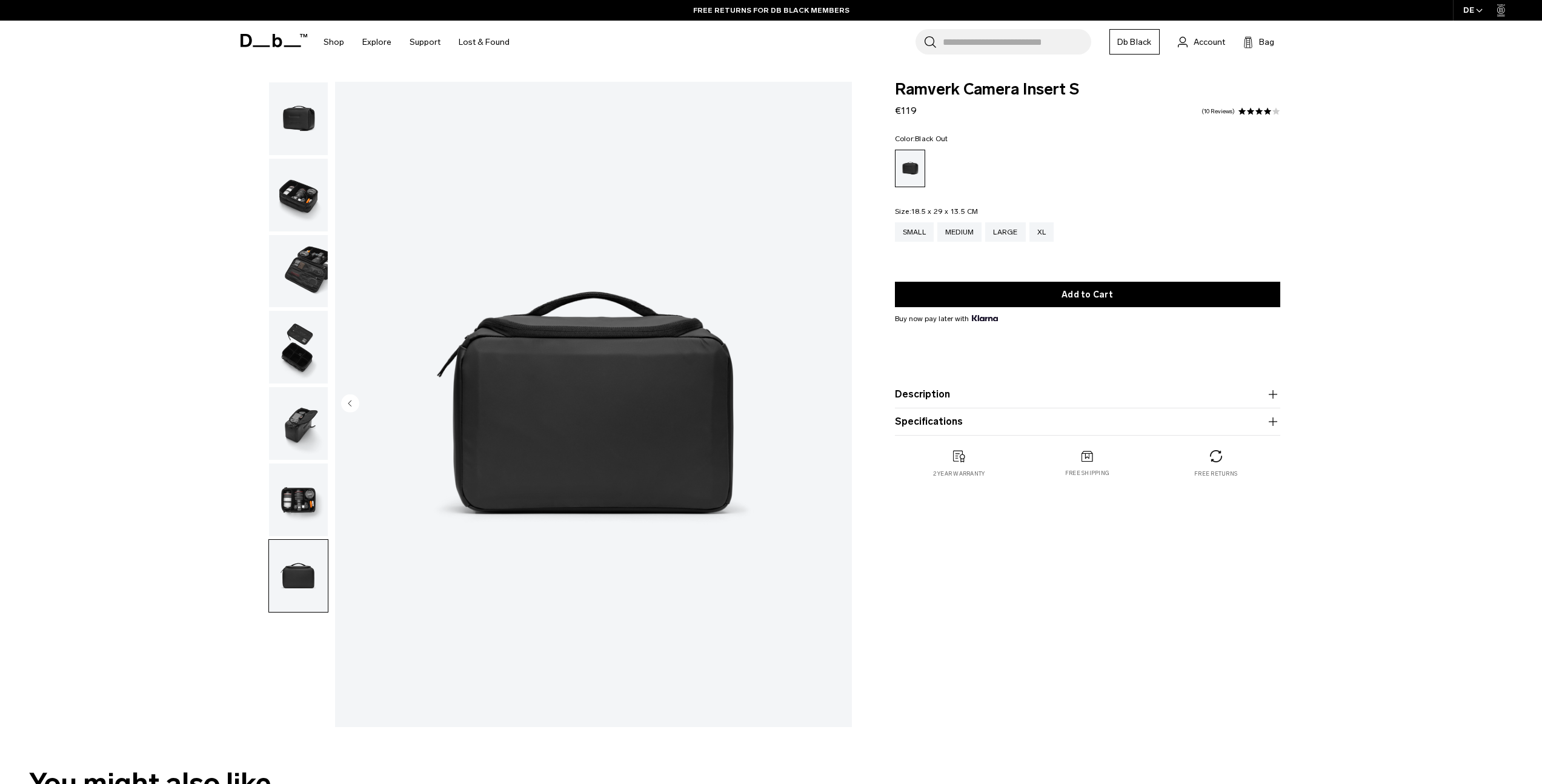
click at [308, 492] on img "button" at bounding box center [298, 500] width 59 height 73
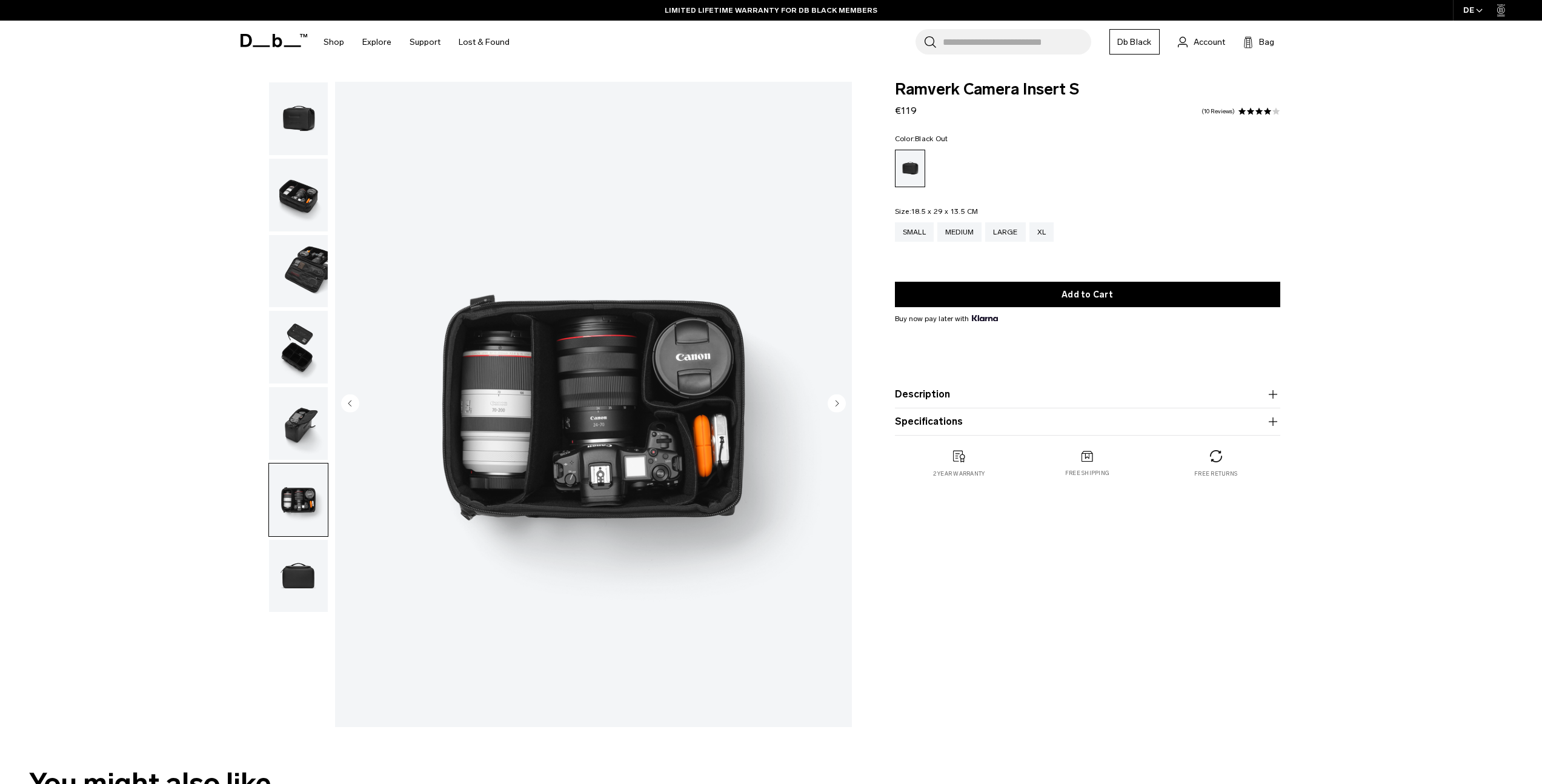
click at [1088, 399] on button "Description" at bounding box center [1087, 394] width 385 height 15
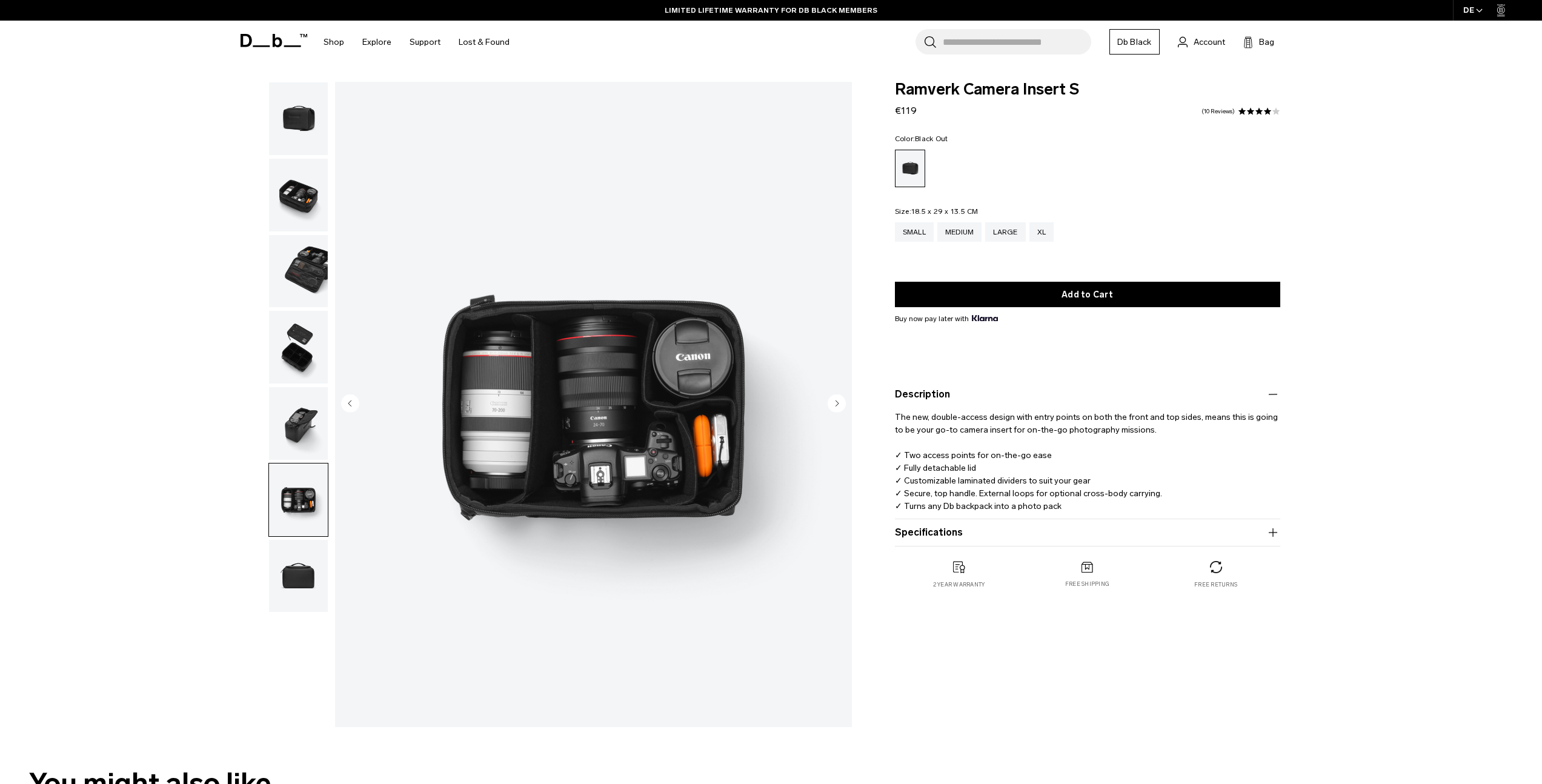
click at [1111, 527] on button "Specifications" at bounding box center [1087, 533] width 385 height 15
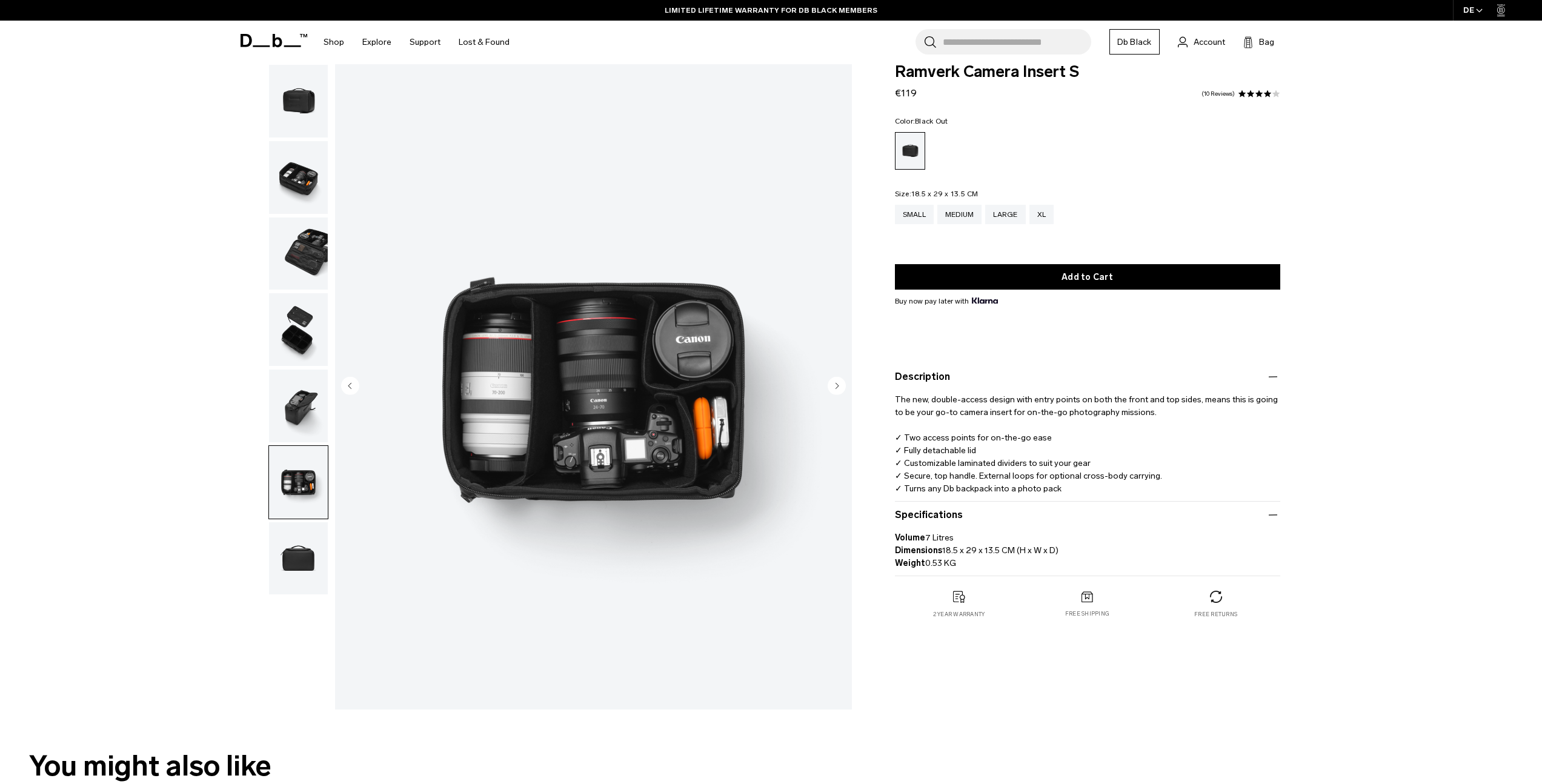
scroll to position [71, 0]
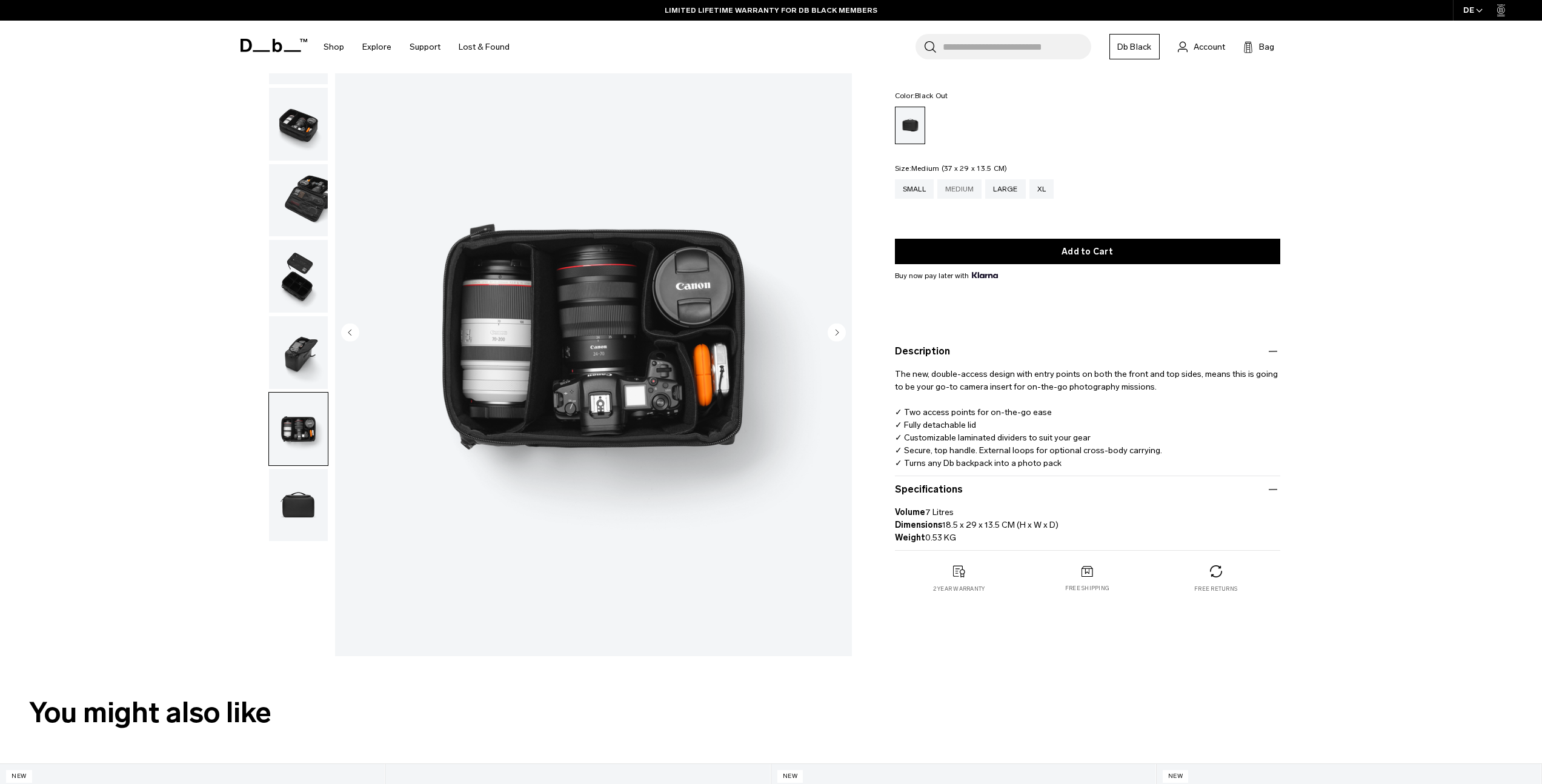
click at [955, 189] on div "Medium" at bounding box center [960, 189] width 45 height 19
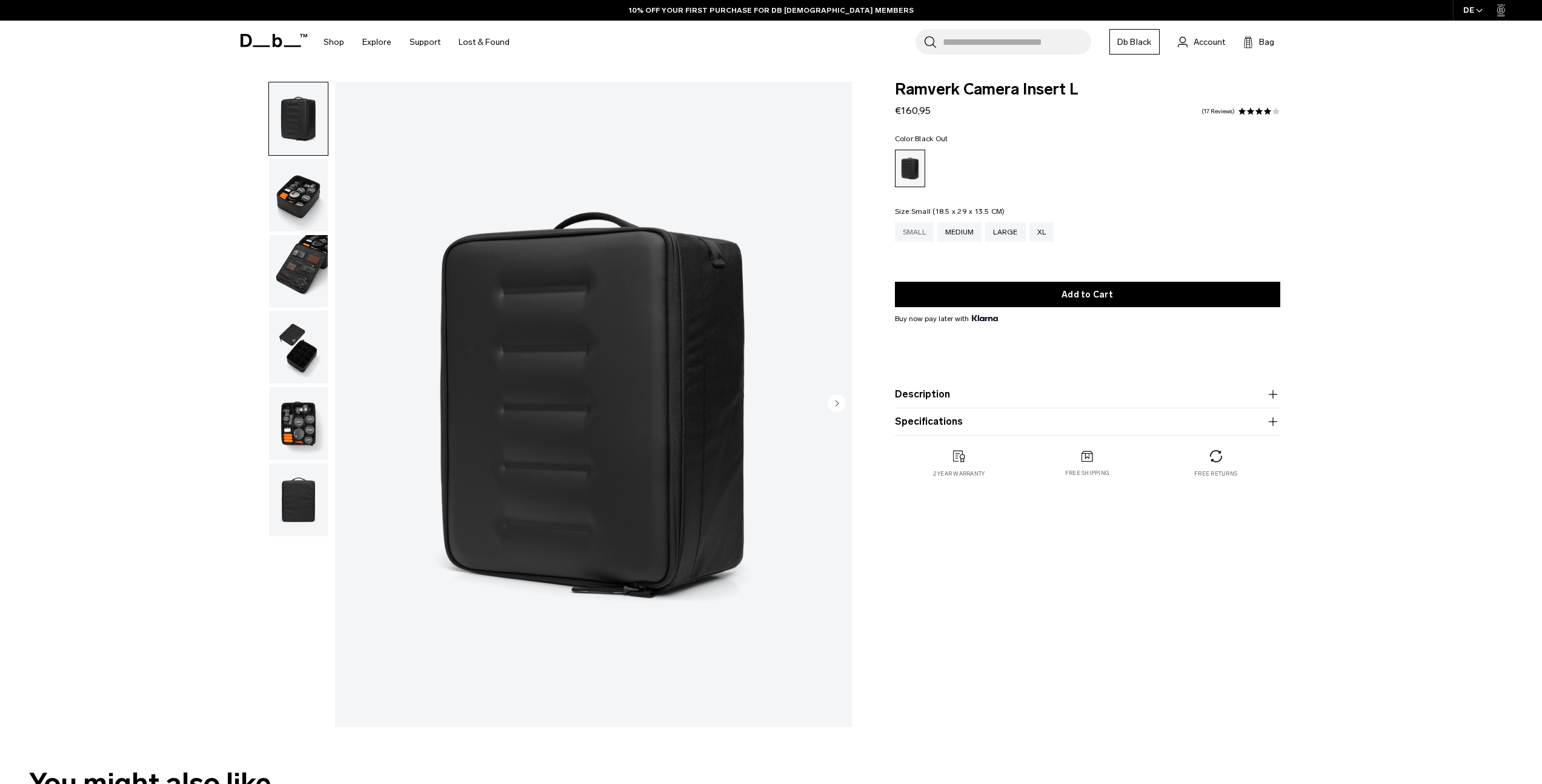
click at [913, 233] on div "Small" at bounding box center [914, 232] width 39 height 19
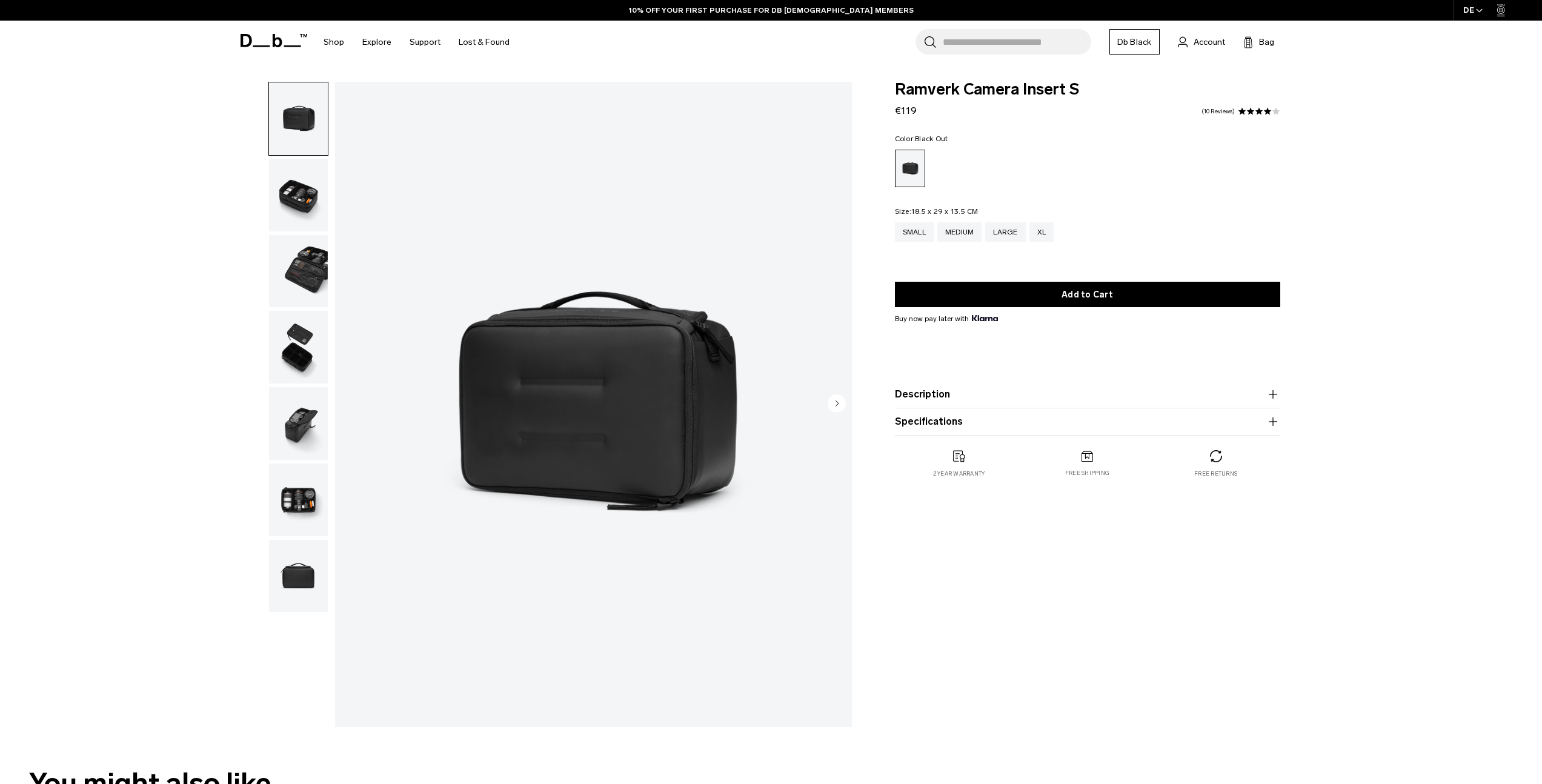
scroll to position [12, 0]
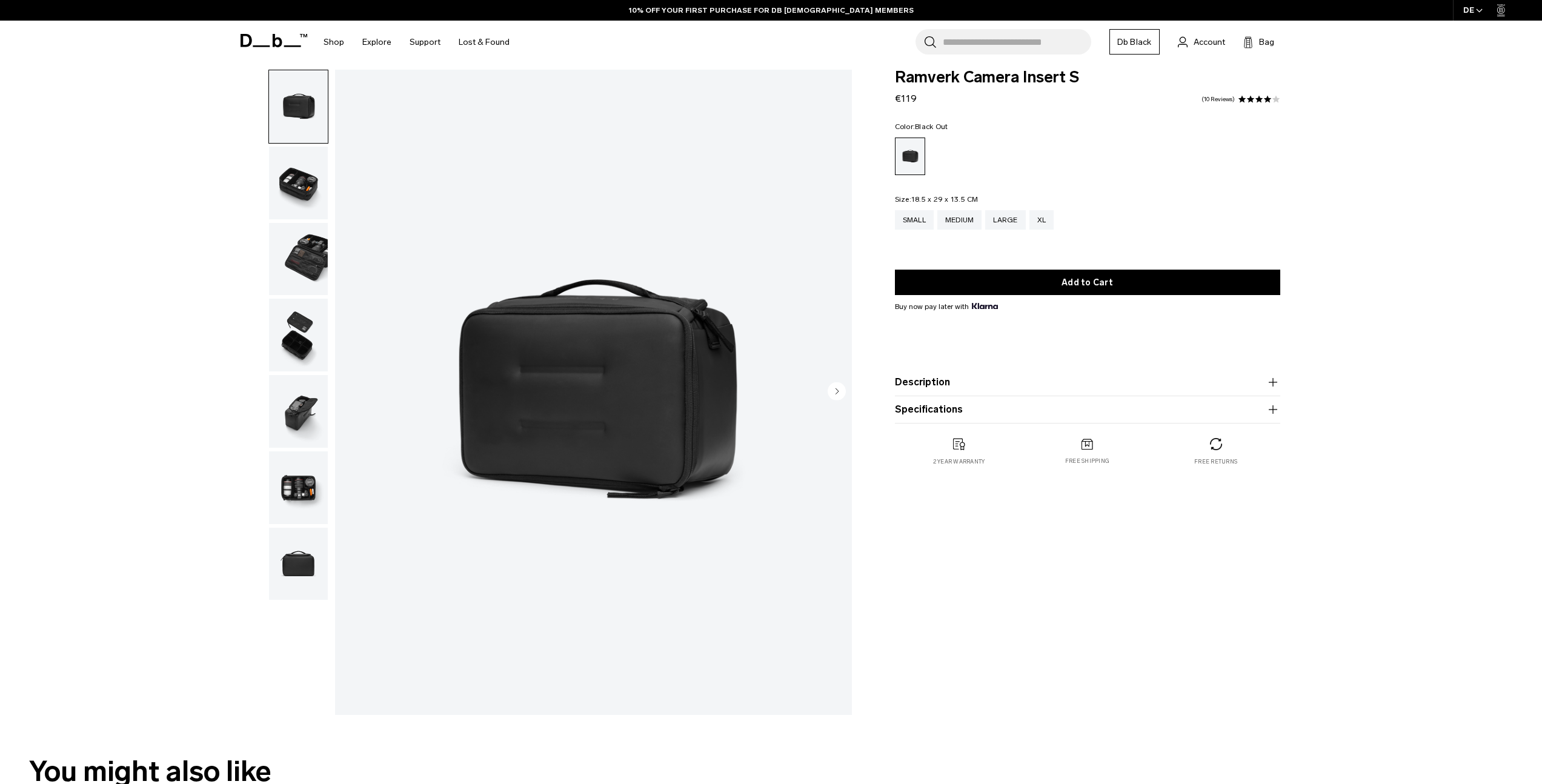
click at [1247, 102] on span at bounding box center [1250, 99] width 9 height 9
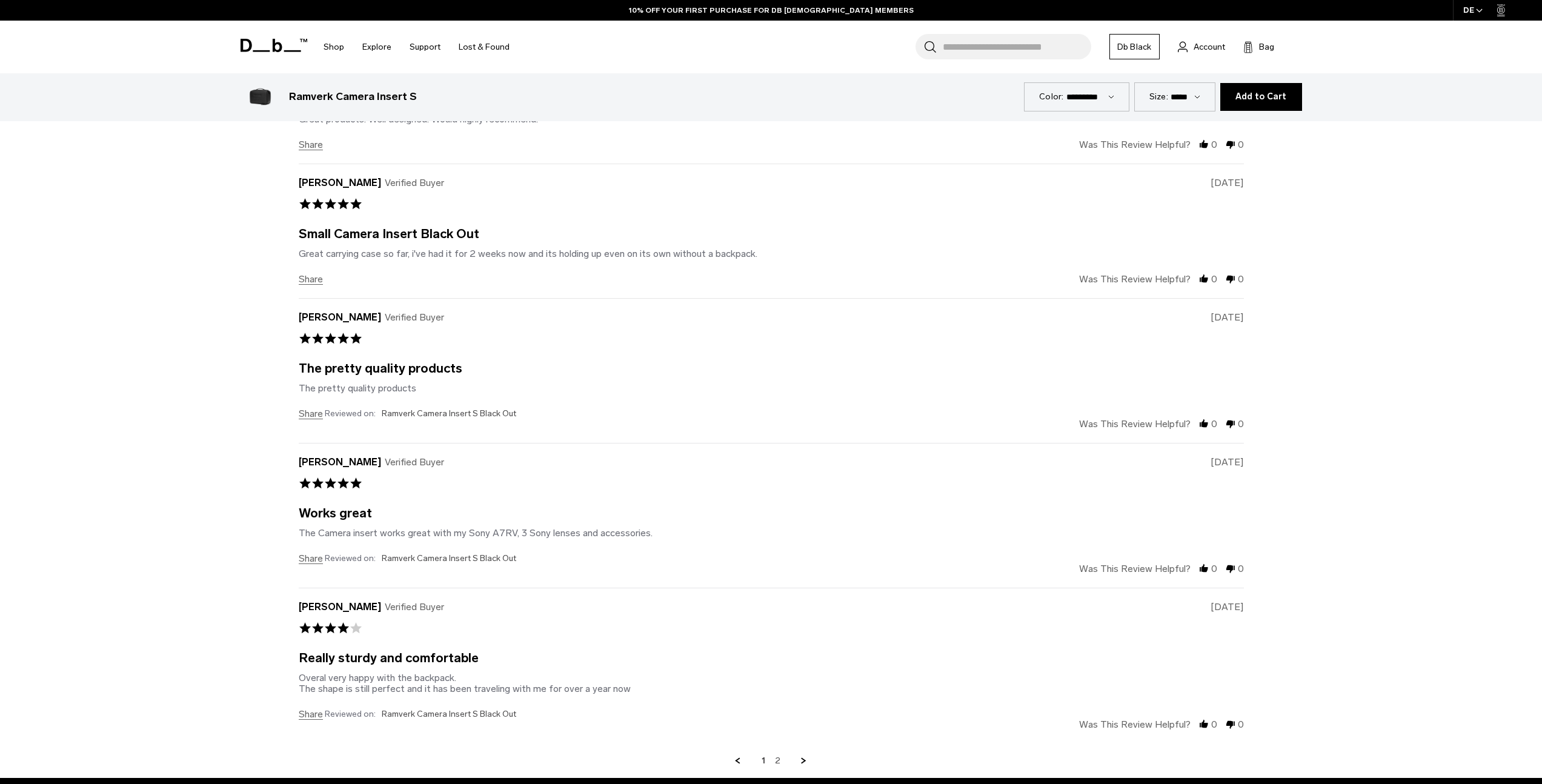
scroll to position [3261, 0]
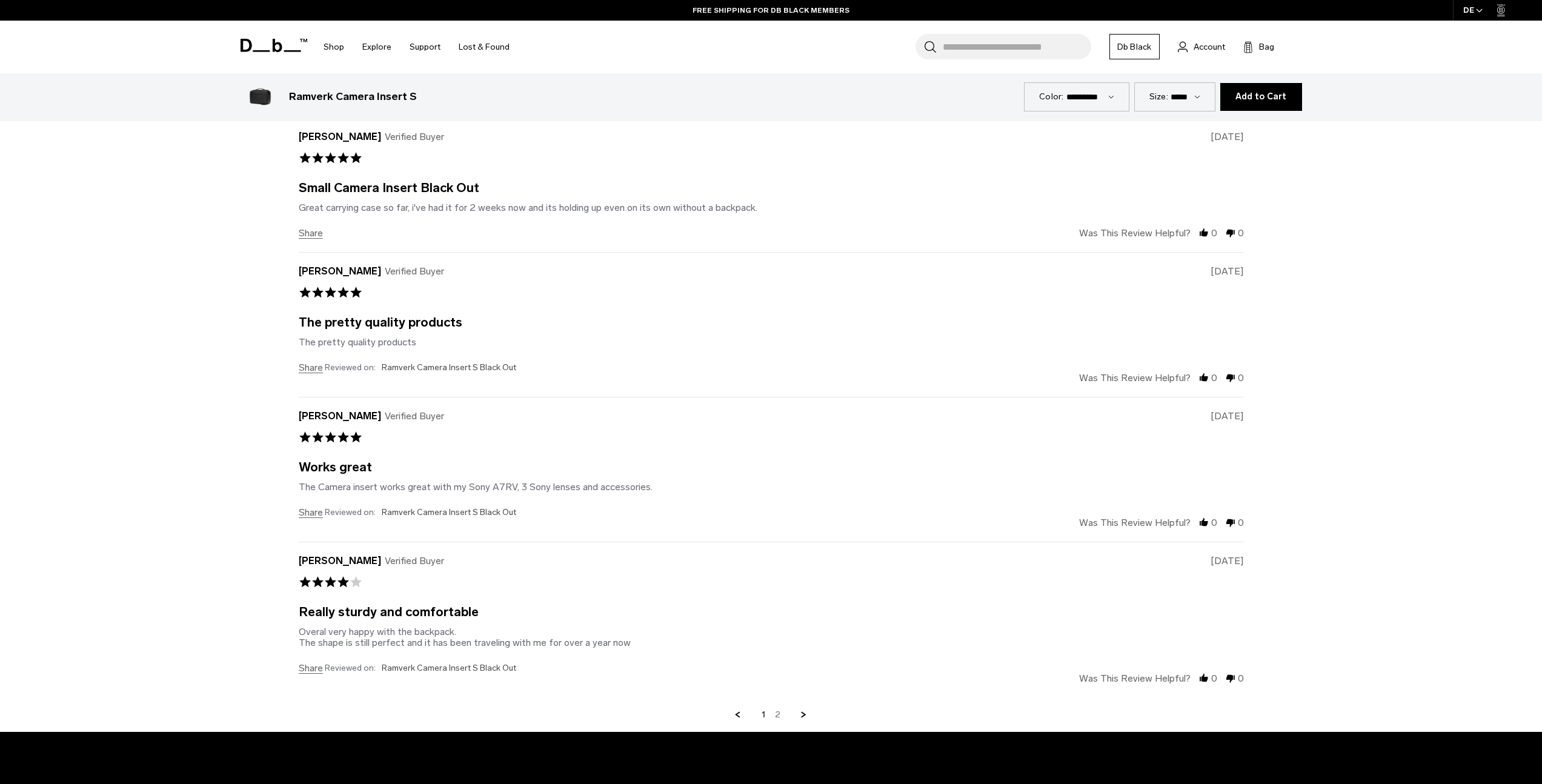
click at [779, 716] on link "2" at bounding box center [777, 715] width 6 height 11
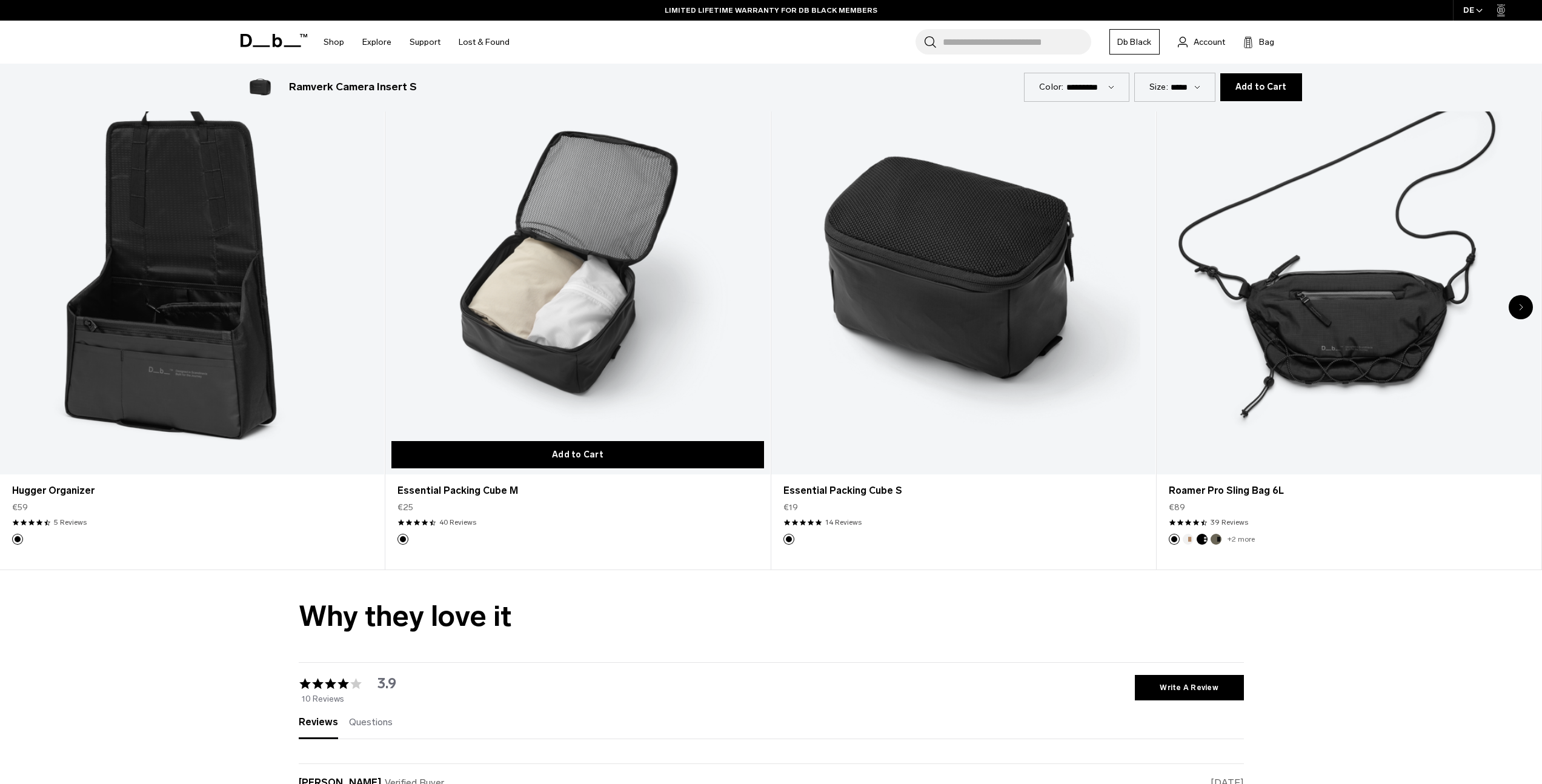
scroll to position [2275, 0]
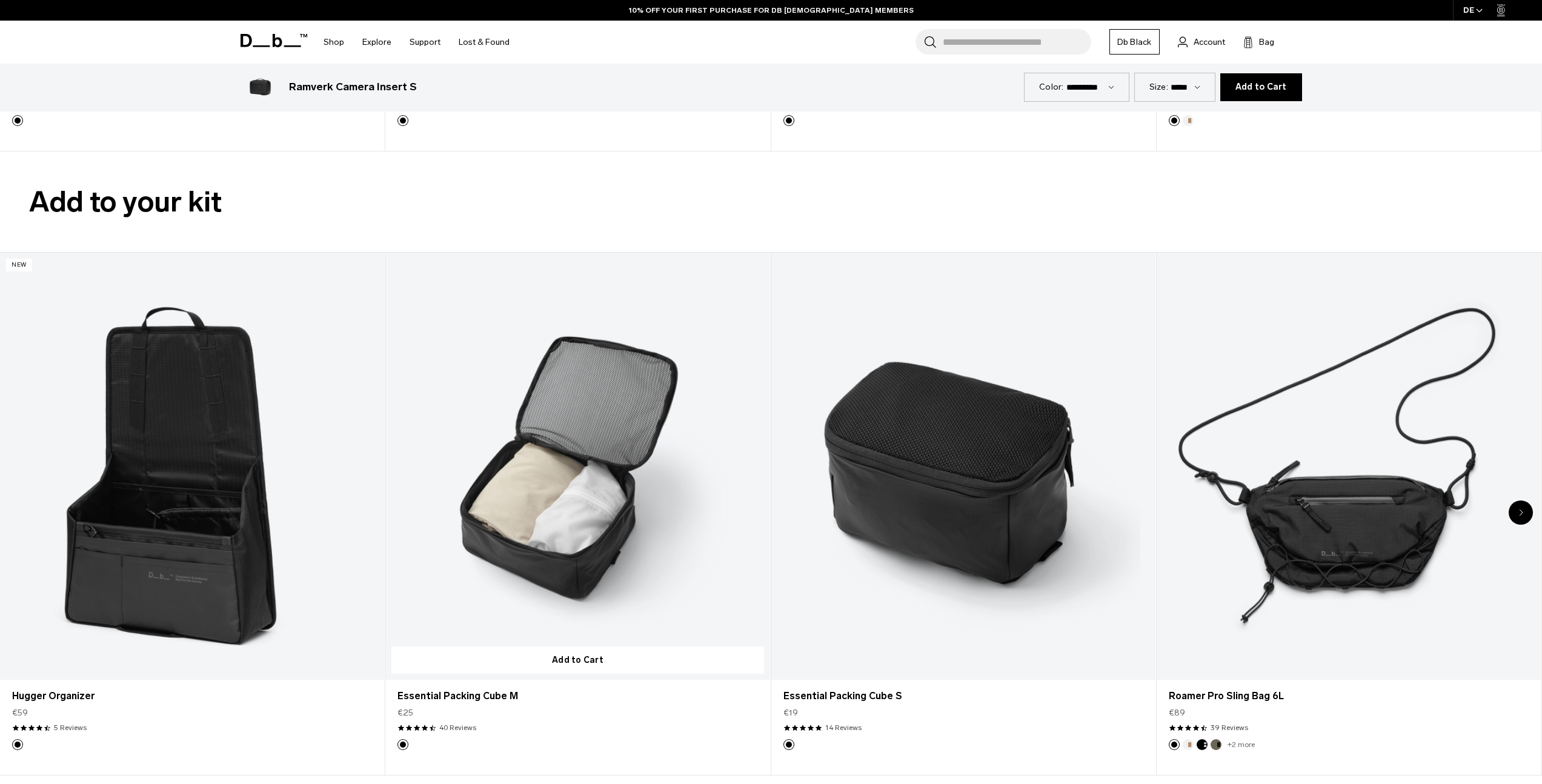
click at [699, 487] on link "Essential Packing Cube M" at bounding box center [577, 466] width 384 height 427
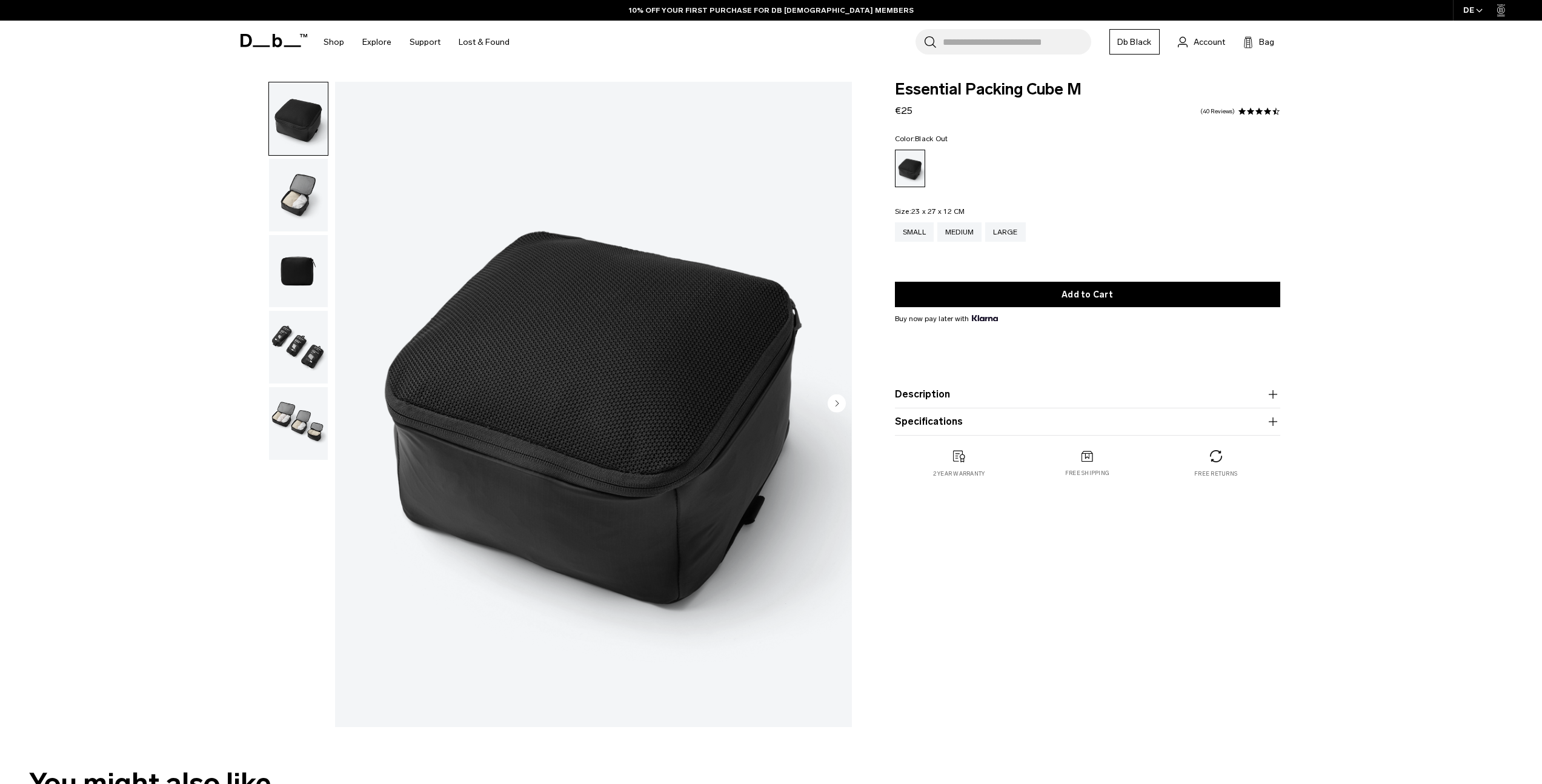
click at [291, 192] on img "button" at bounding box center [298, 195] width 59 height 73
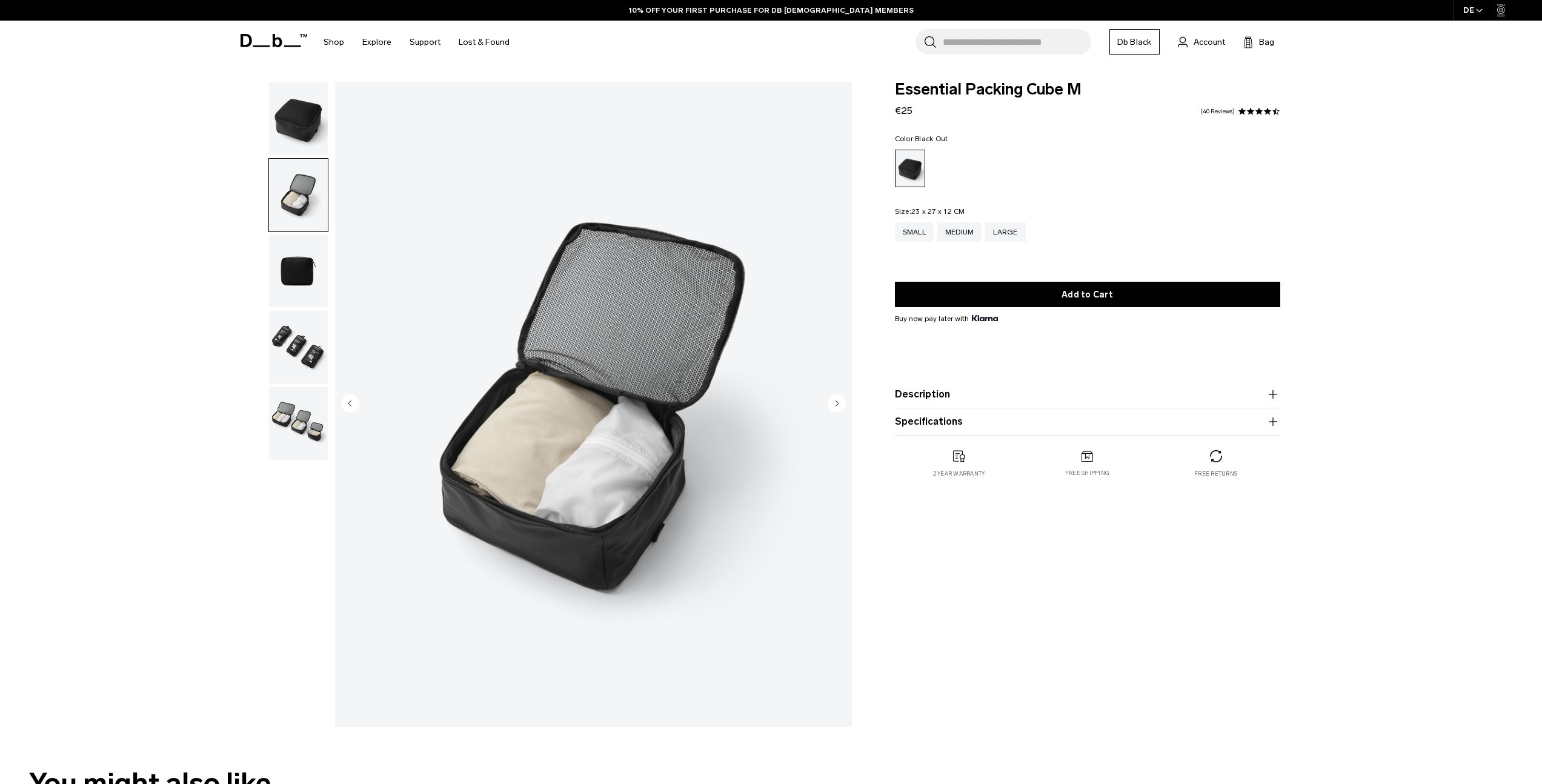
click at [303, 259] on img "button" at bounding box center [298, 272] width 59 height 73
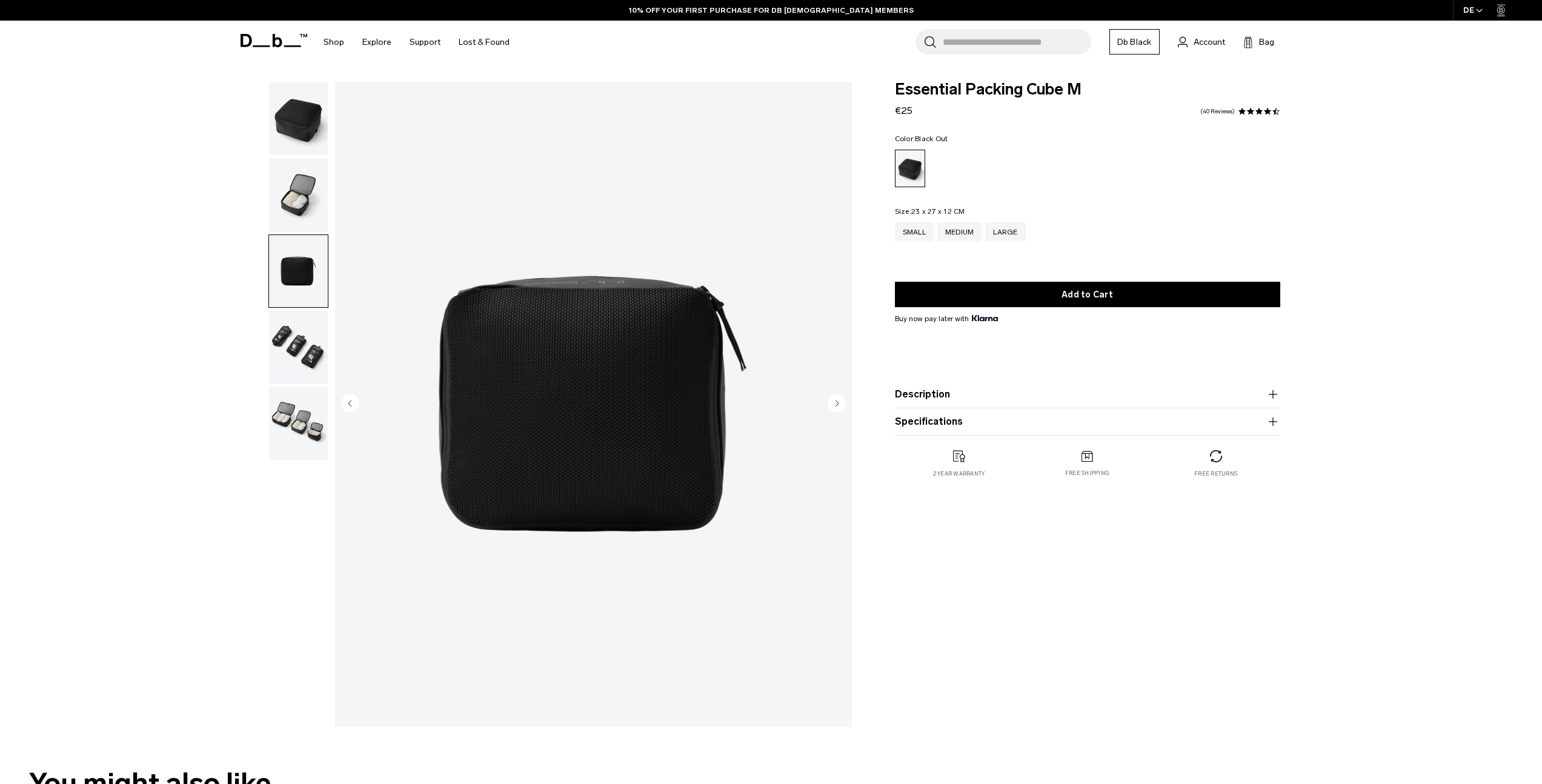
click at [308, 334] on img "button" at bounding box center [298, 347] width 59 height 73
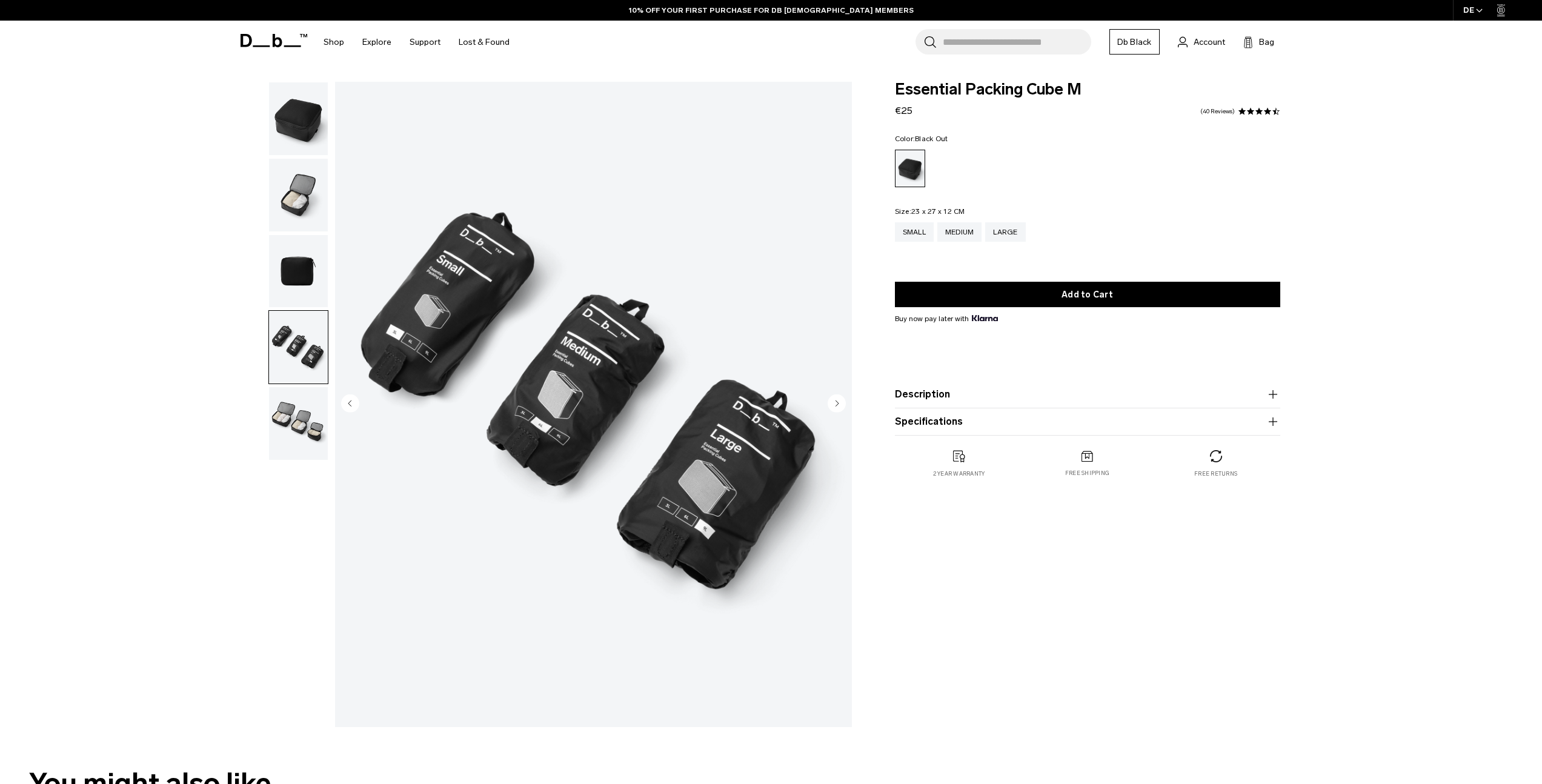
click at [310, 421] on img "button" at bounding box center [298, 423] width 59 height 73
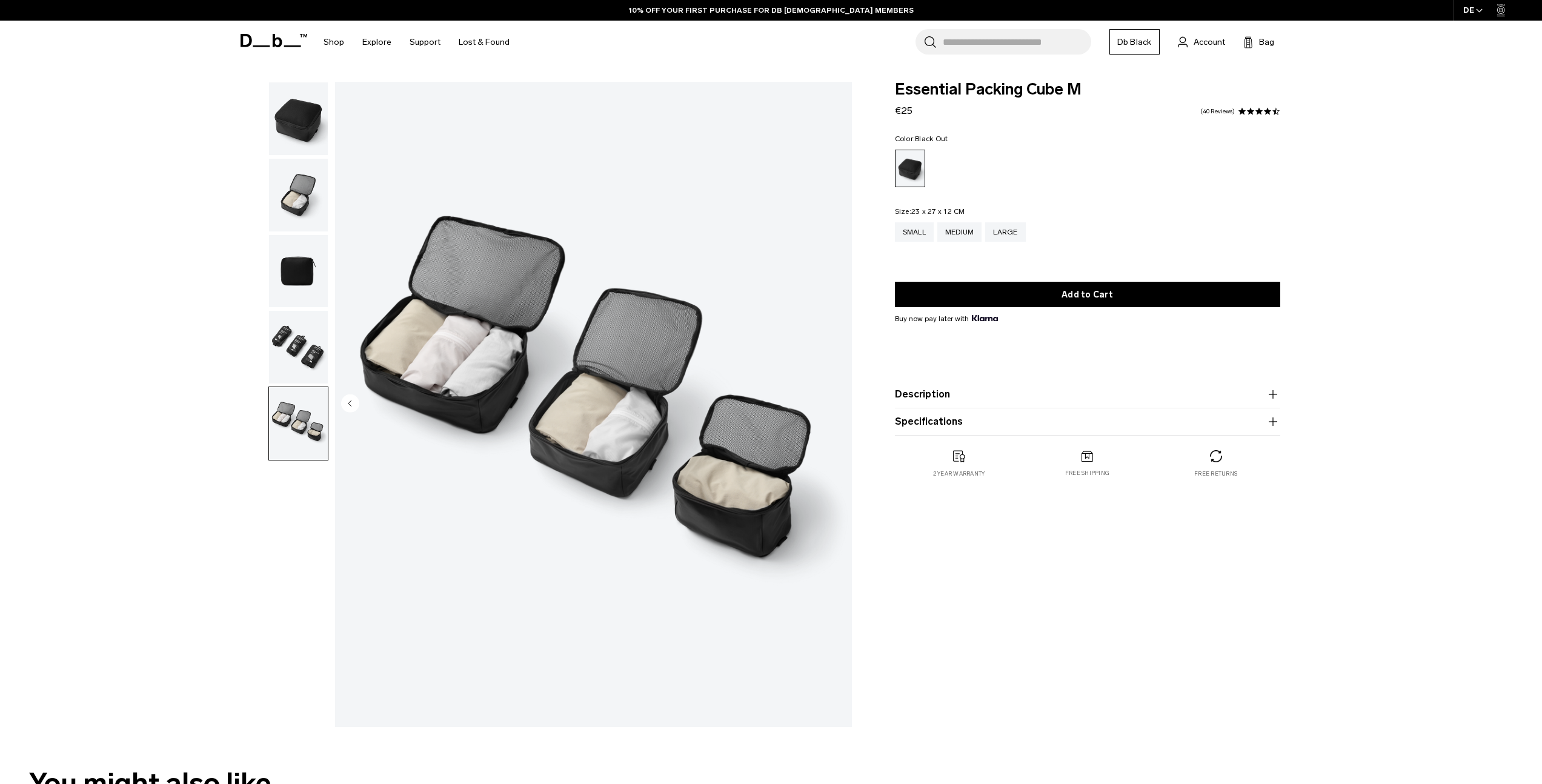
click at [313, 345] on img "button" at bounding box center [298, 347] width 59 height 73
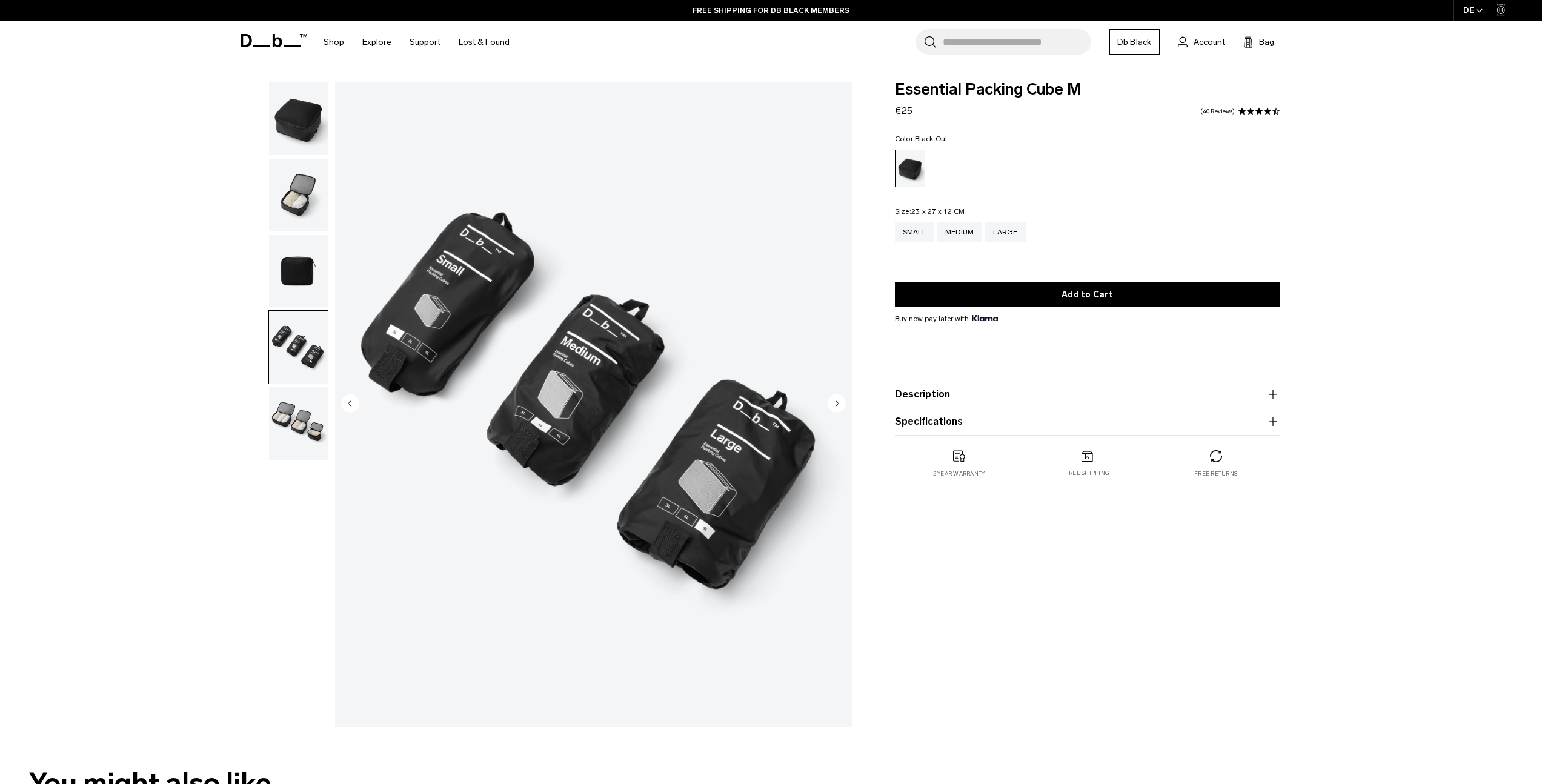
click at [306, 280] on img "button" at bounding box center [298, 272] width 59 height 73
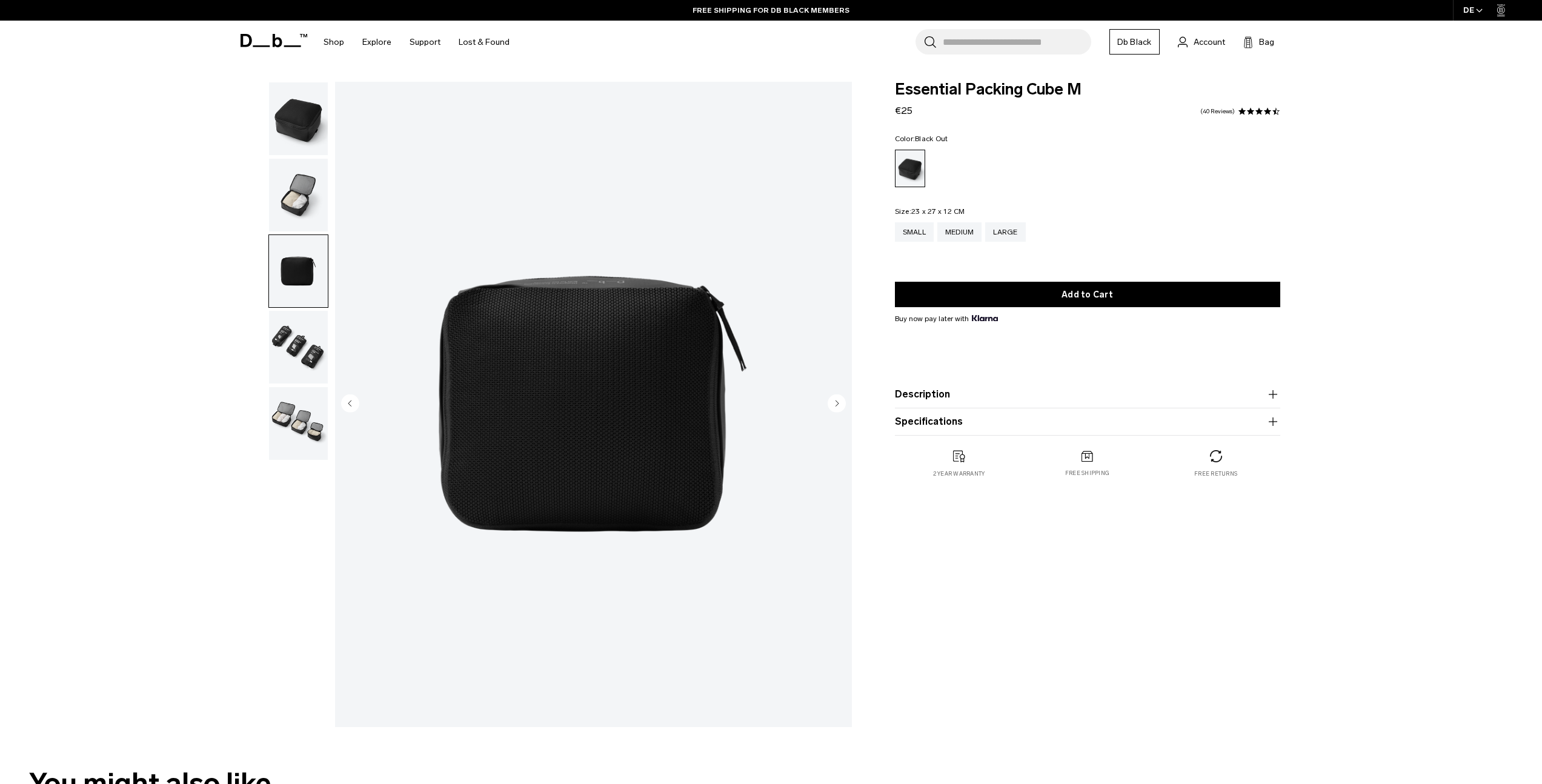
click at [309, 204] on img "button" at bounding box center [298, 195] width 59 height 73
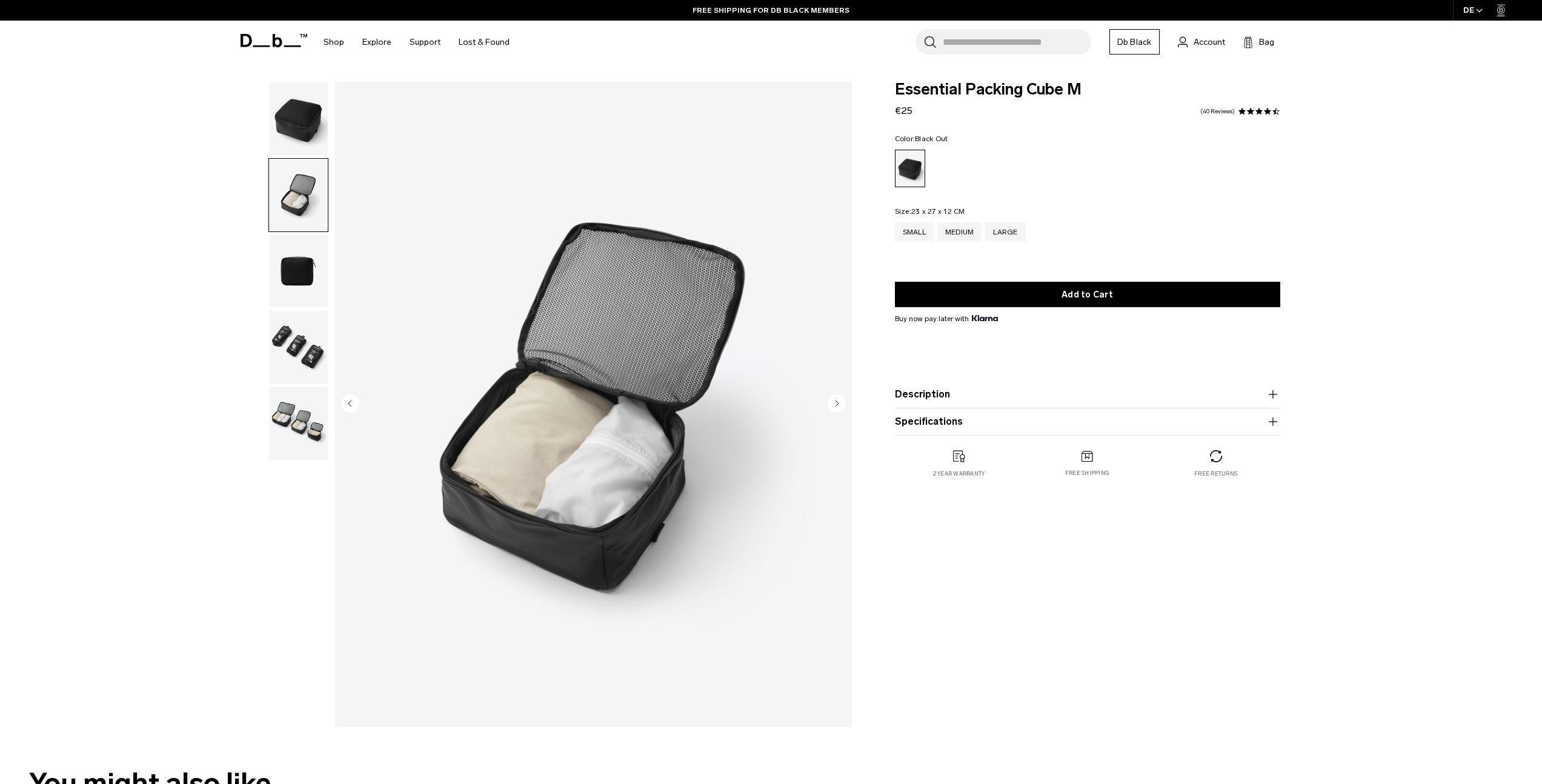
click at [301, 143] on img "button" at bounding box center [298, 118] width 59 height 73
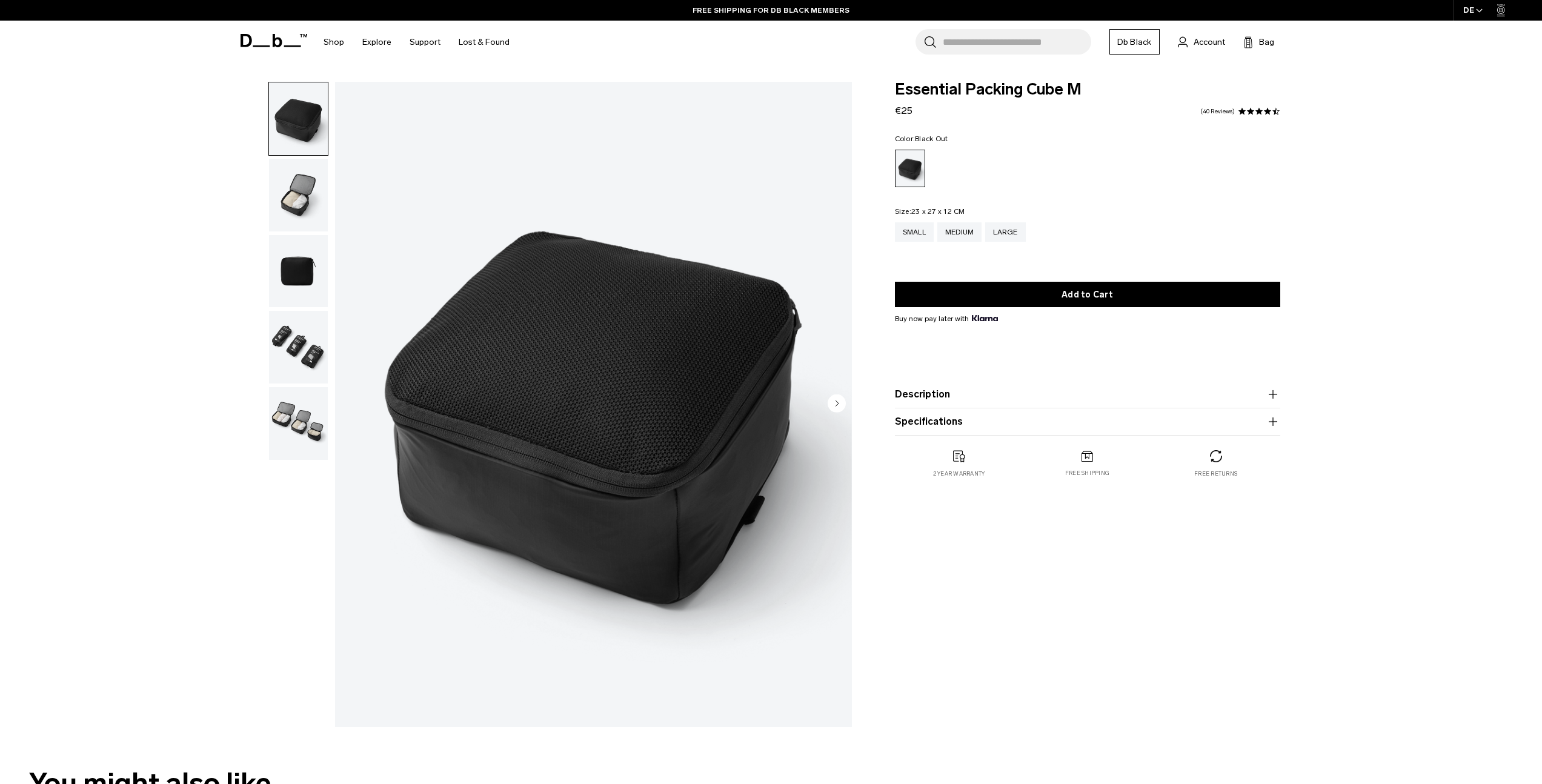
click at [306, 350] on img "button" at bounding box center [298, 347] width 59 height 73
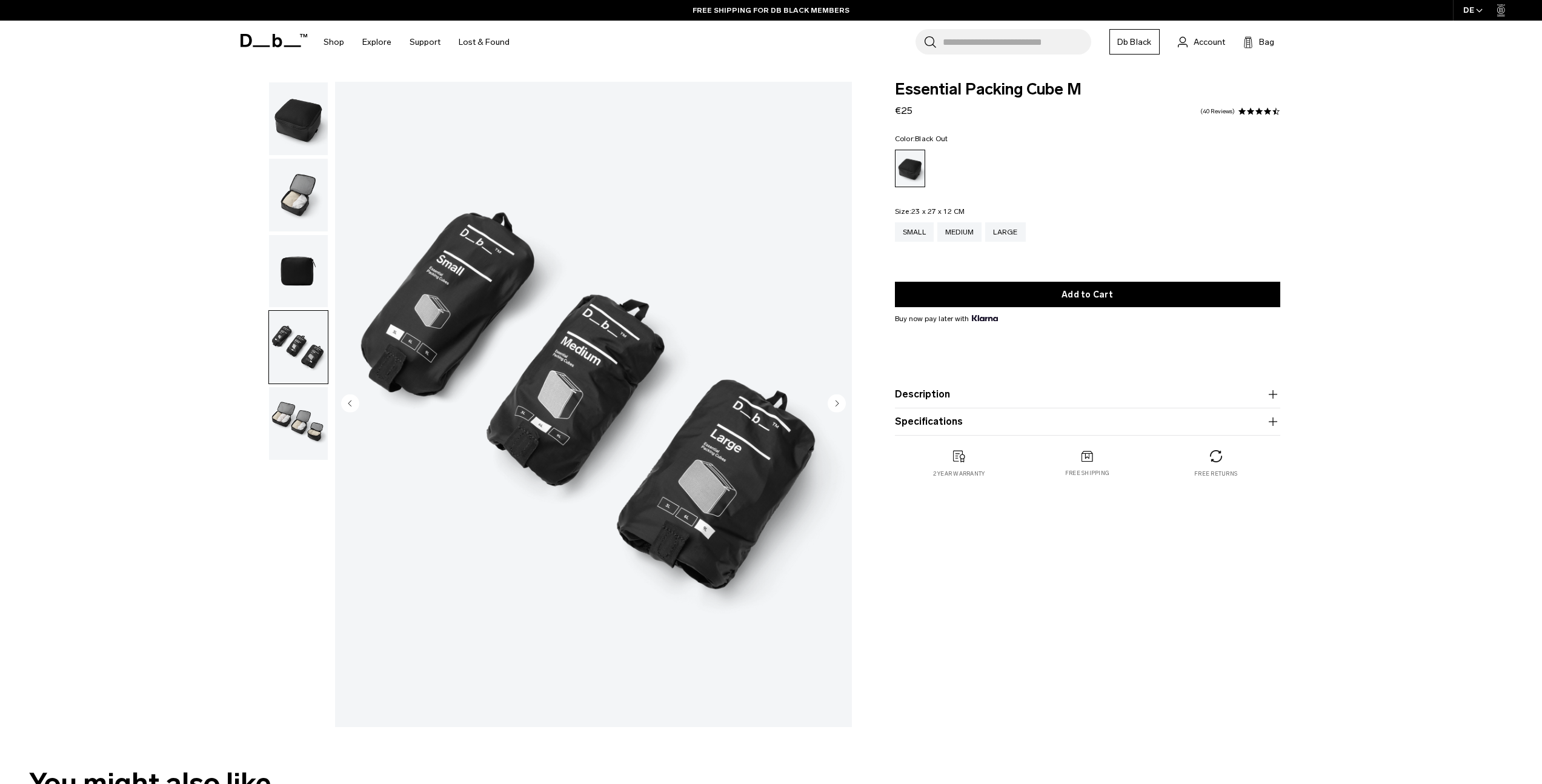
click at [310, 400] on img "button" at bounding box center [298, 423] width 59 height 73
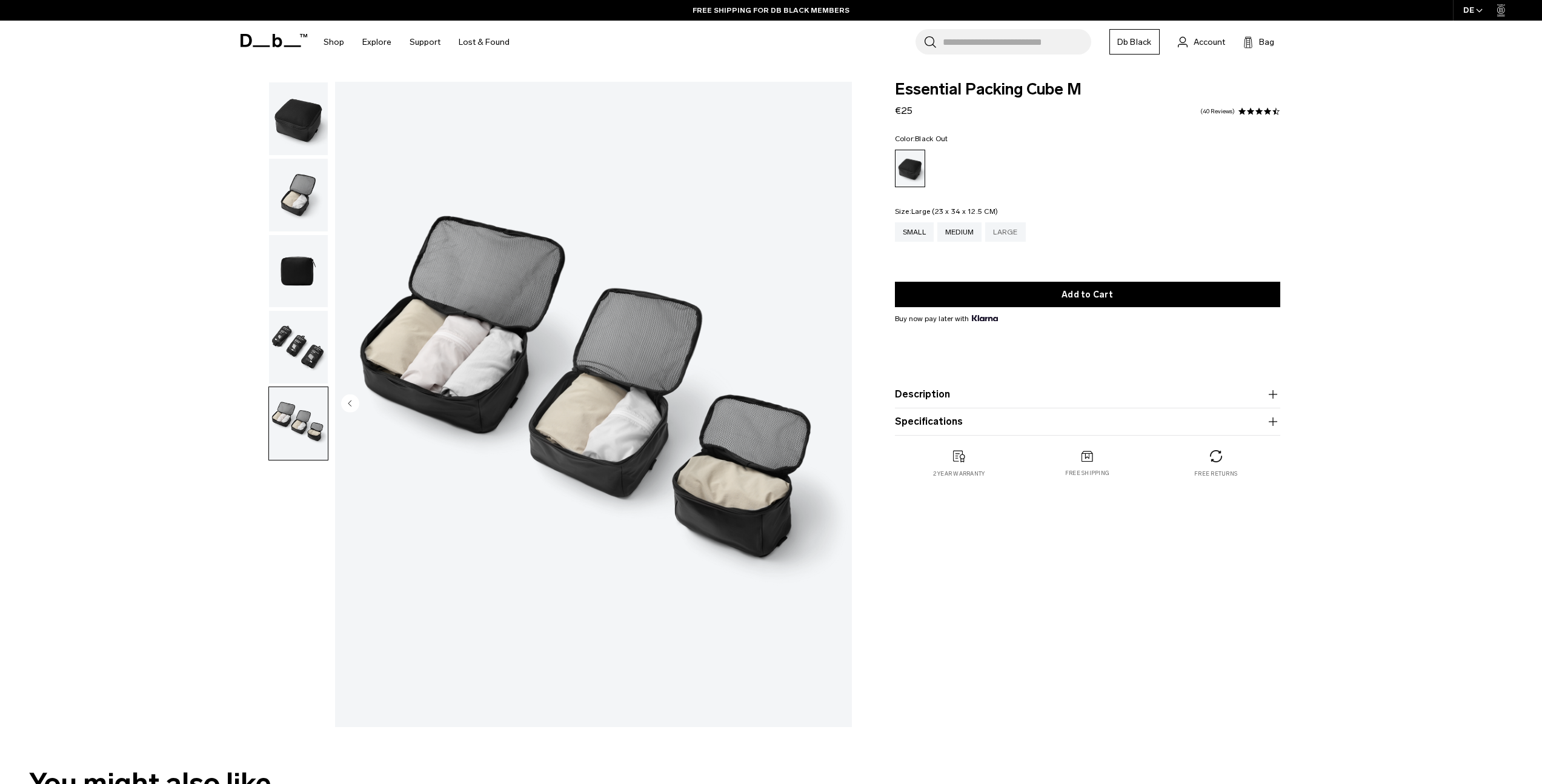
click at [999, 233] on div "Large" at bounding box center [1005, 232] width 40 height 19
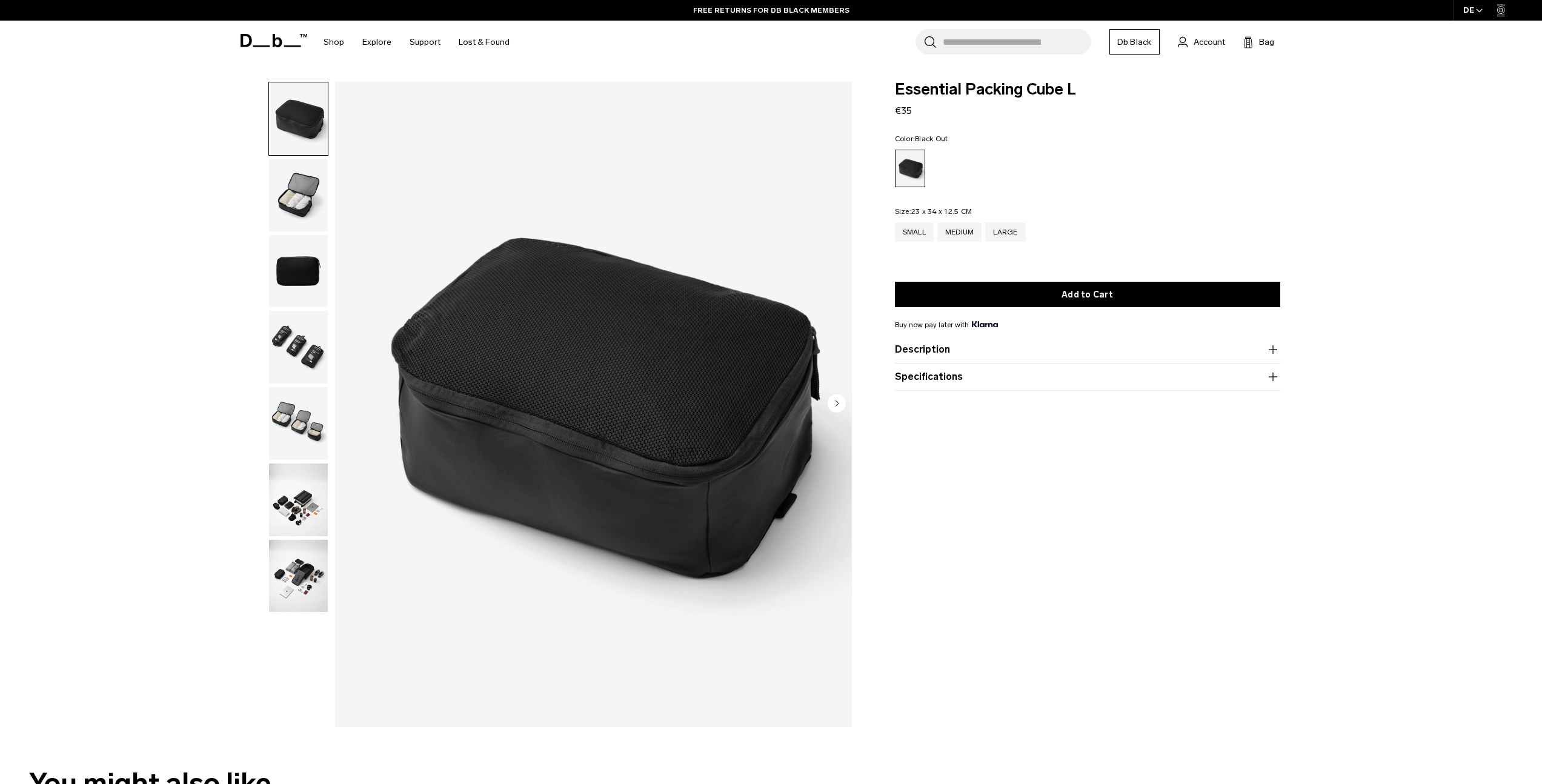
click at [301, 338] on img "button" at bounding box center [298, 347] width 59 height 73
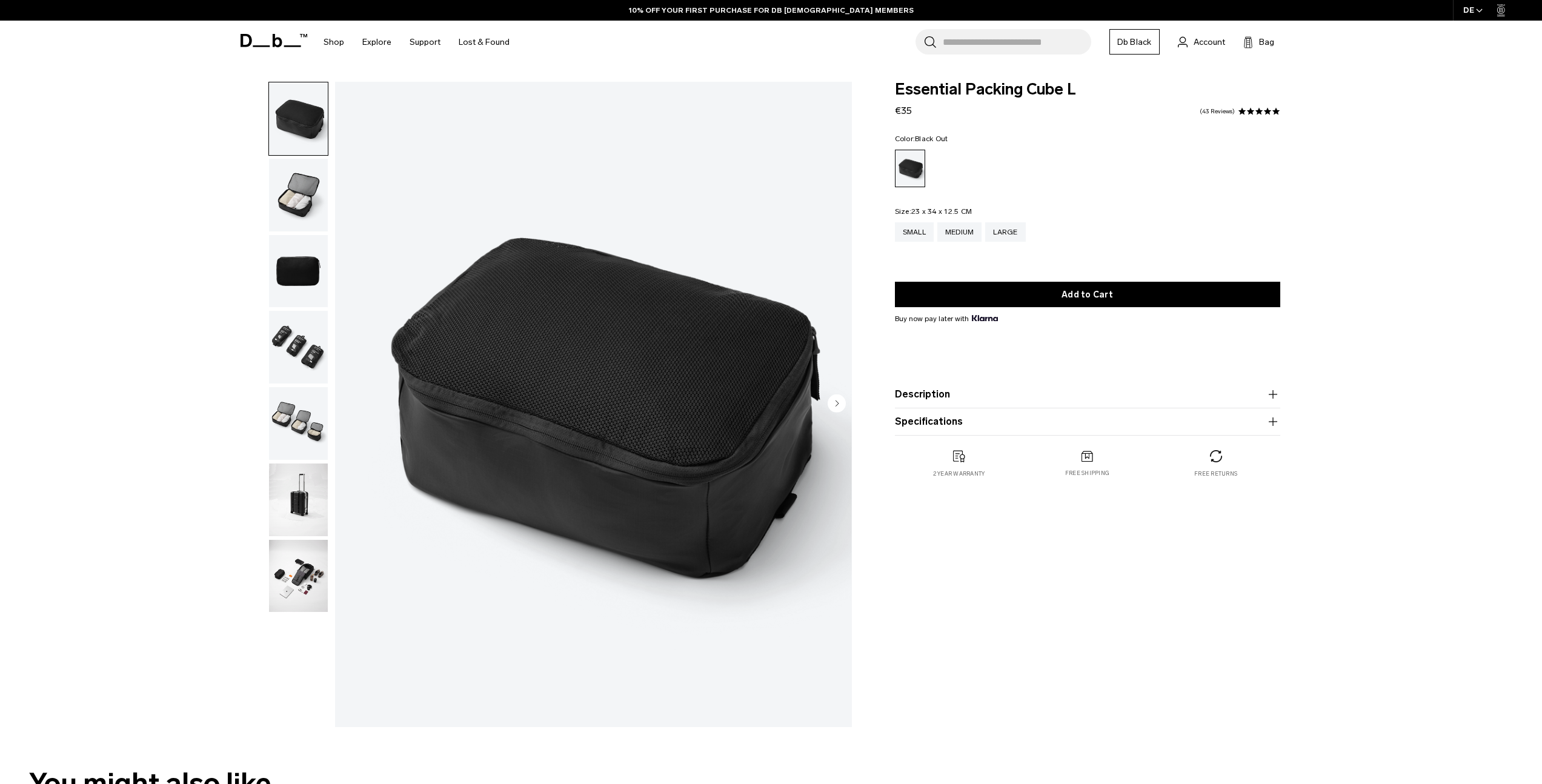
click at [318, 338] on img "button" at bounding box center [298, 347] width 59 height 73
